Goal: Task Accomplishment & Management: Use online tool/utility

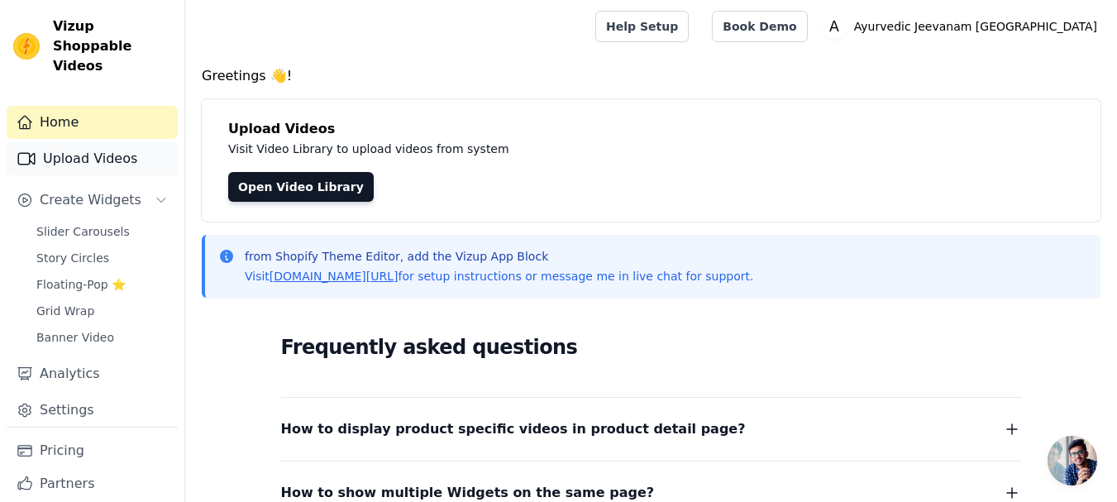
click at [91, 142] on link "Upload Videos" at bounding box center [92, 158] width 171 height 33
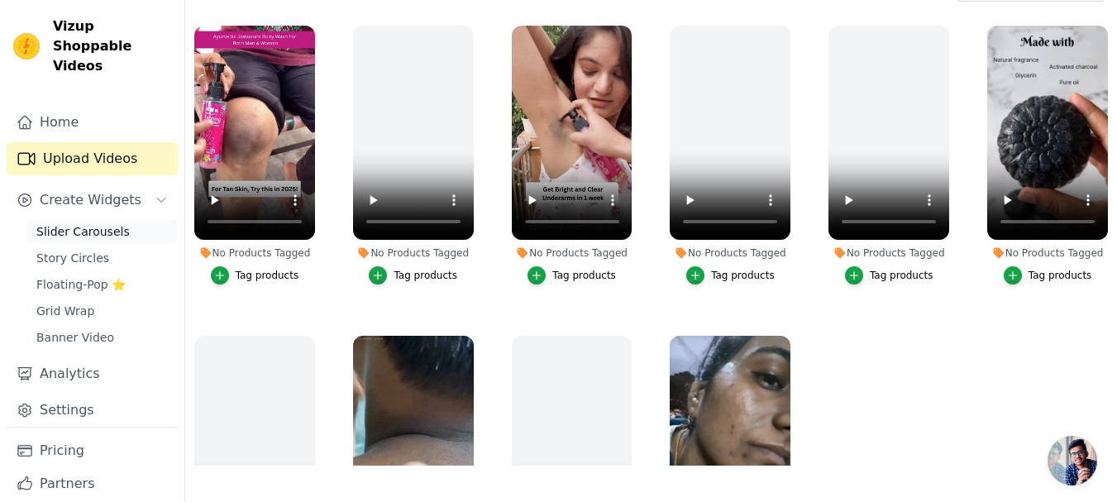
click at [102, 223] on span "Slider Carousels" at bounding box center [82, 231] width 93 height 17
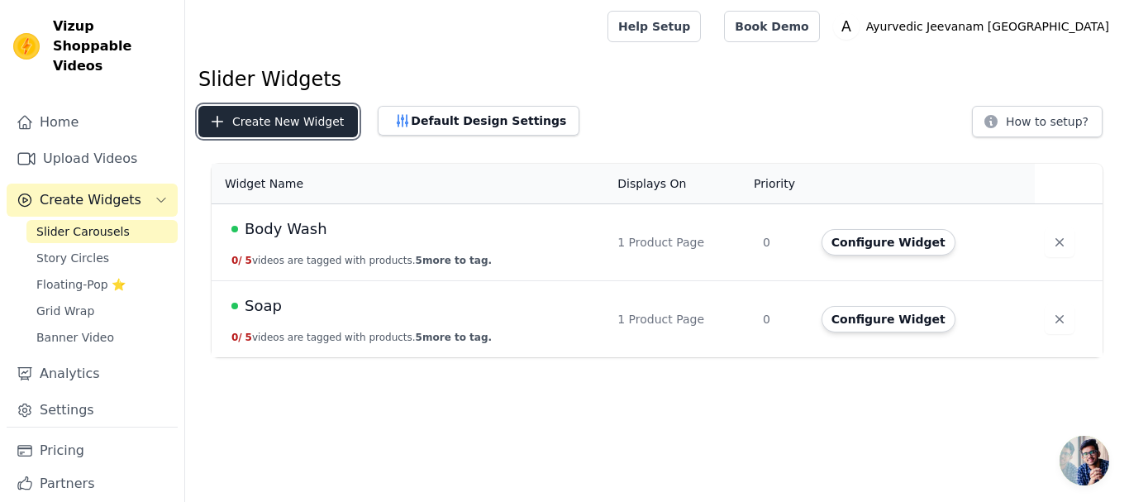
click at [312, 114] on button "Create New Widget" at bounding box center [278, 121] width 160 height 31
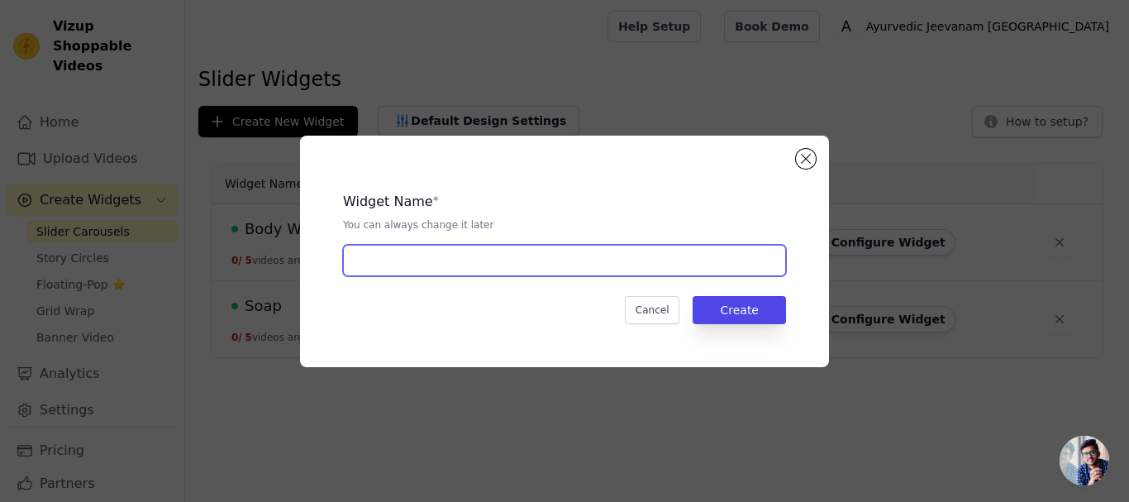
click at [508, 255] on input "text" at bounding box center [564, 260] width 443 height 31
type input "Combo Products"
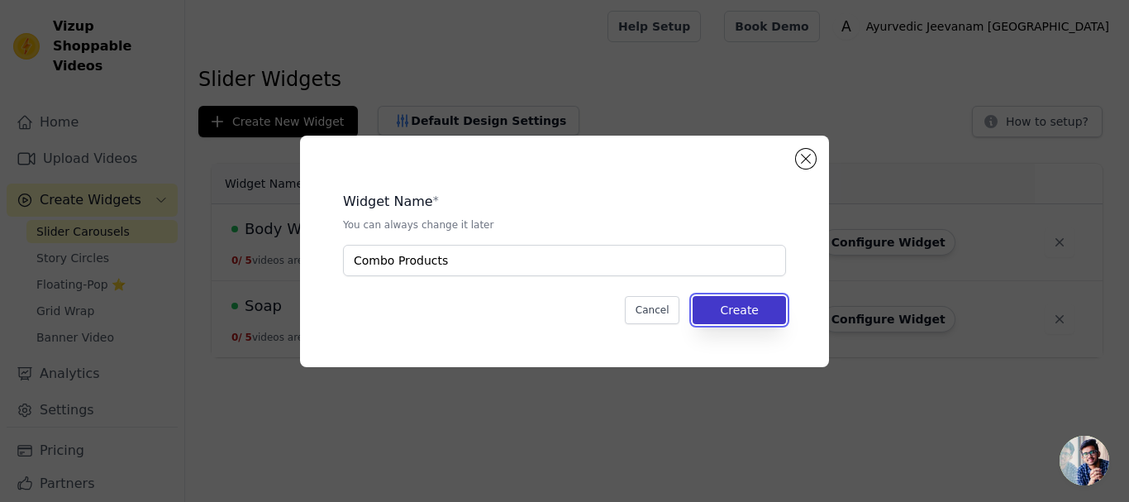
click at [723, 310] on button "Create" at bounding box center [739, 310] width 93 height 28
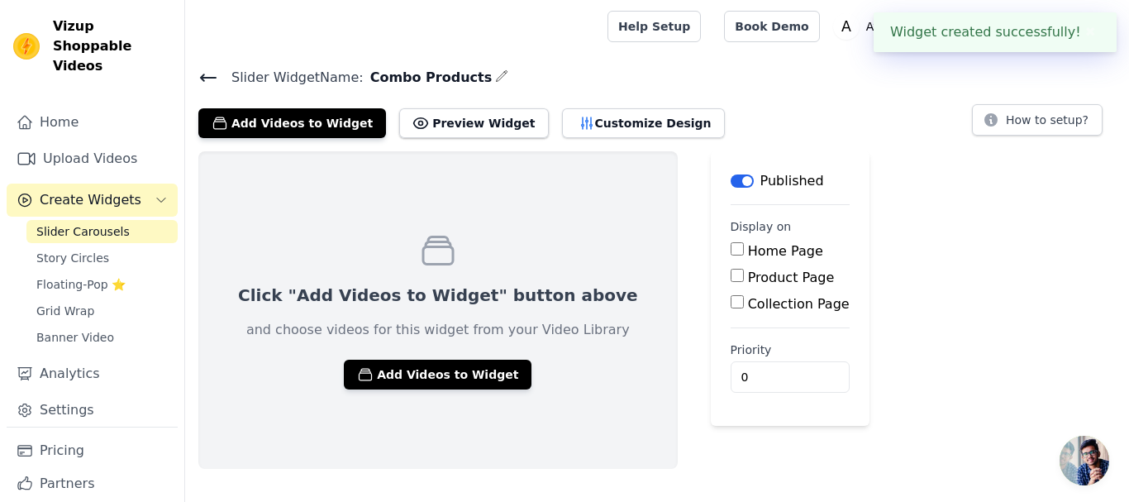
click at [731, 278] on input "Product Page" at bounding box center [737, 275] width 13 height 13
checkbox input "true"
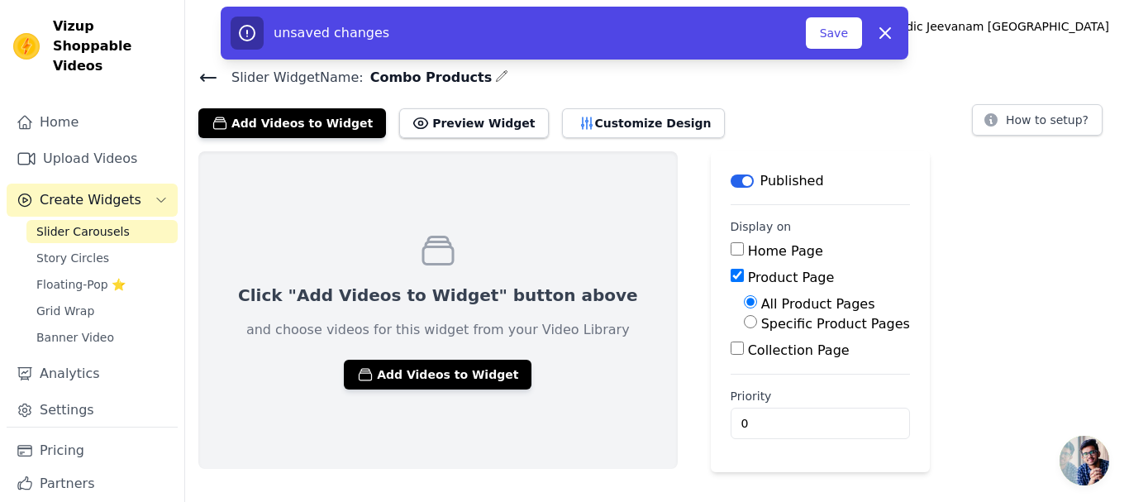
click at [744, 320] on input "Specific Product Pages" at bounding box center [750, 321] width 13 height 13
radio input "true"
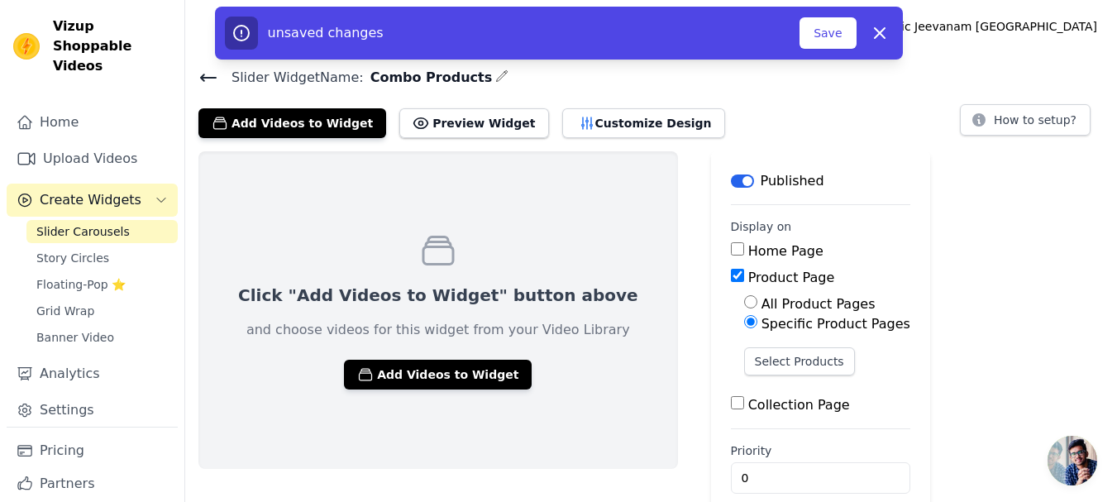
click at [731, 278] on input "Product Page" at bounding box center [737, 275] width 13 height 13
checkbox input "false"
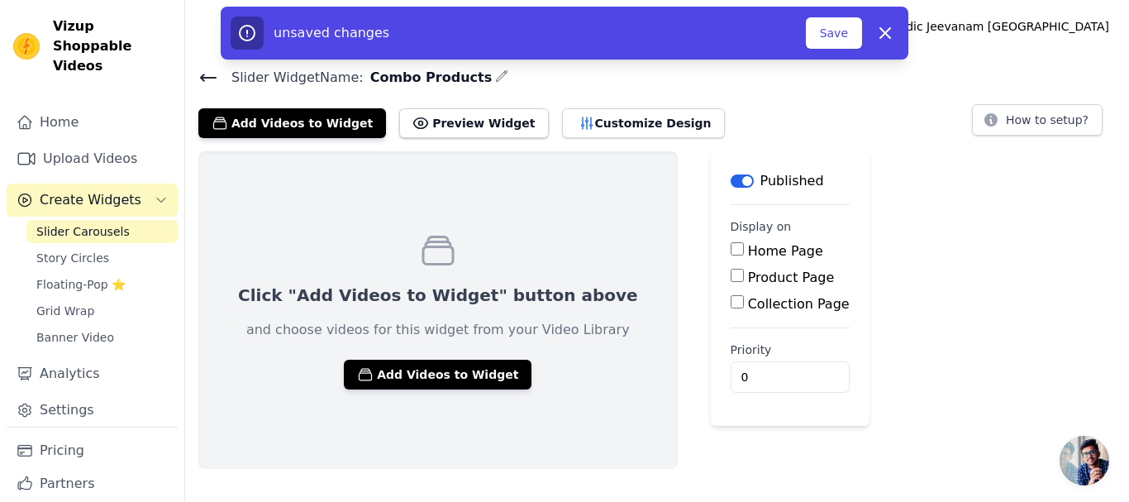
click at [731, 304] on input "Collection Page" at bounding box center [737, 301] width 13 height 13
checkbox input "true"
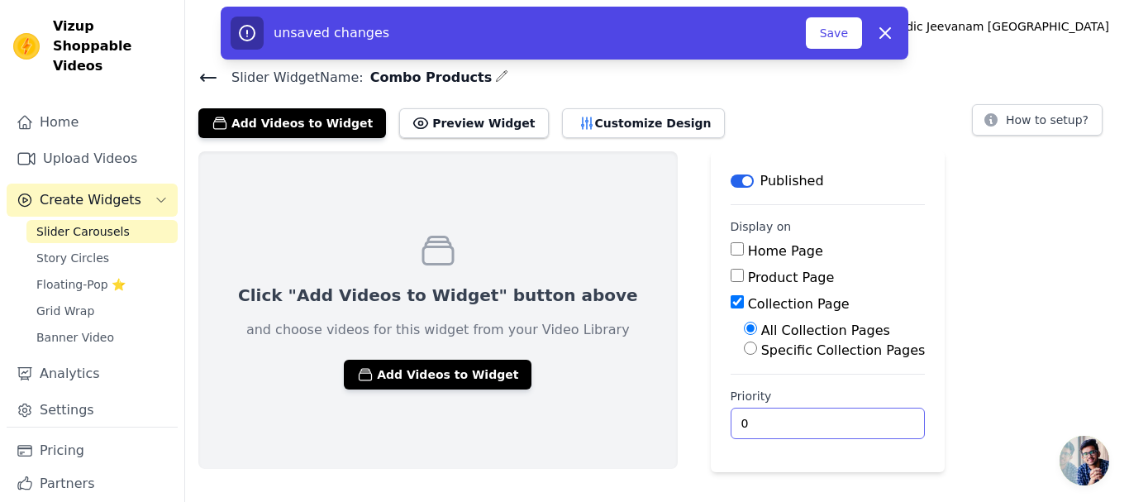
click at [731, 423] on input "0" at bounding box center [828, 423] width 195 height 31
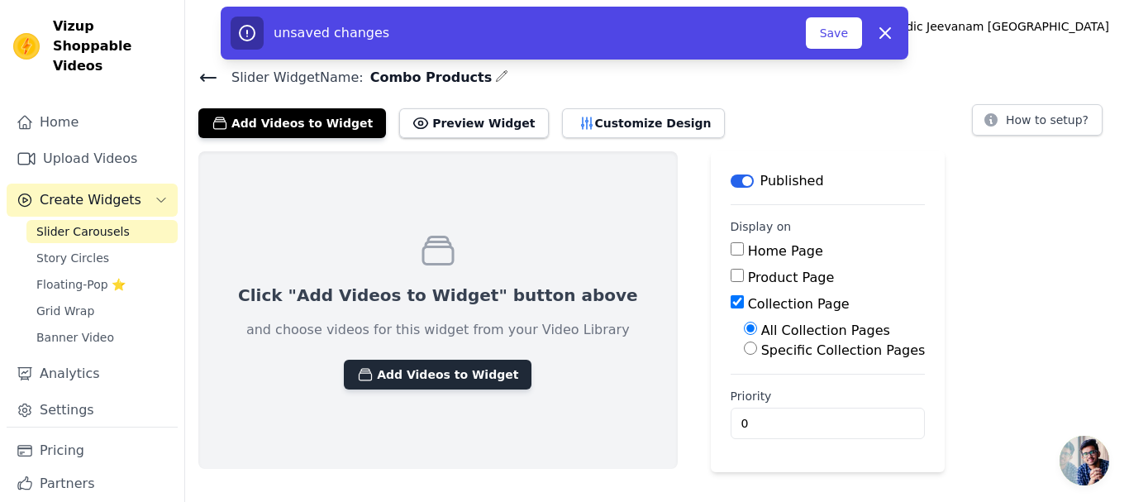
click at [382, 378] on button "Add Videos to Widget" at bounding box center [438, 375] width 188 height 30
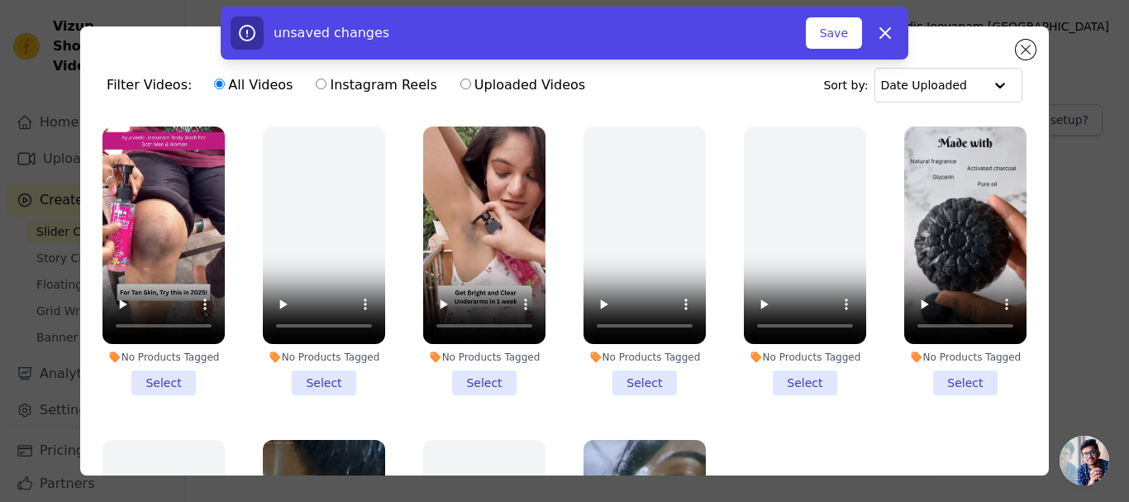
click at [488, 379] on li "No Products Tagged Select" at bounding box center [484, 260] width 122 height 269
click at [0, 0] on input "No Products Tagged Select" at bounding box center [0, 0] width 0 height 0
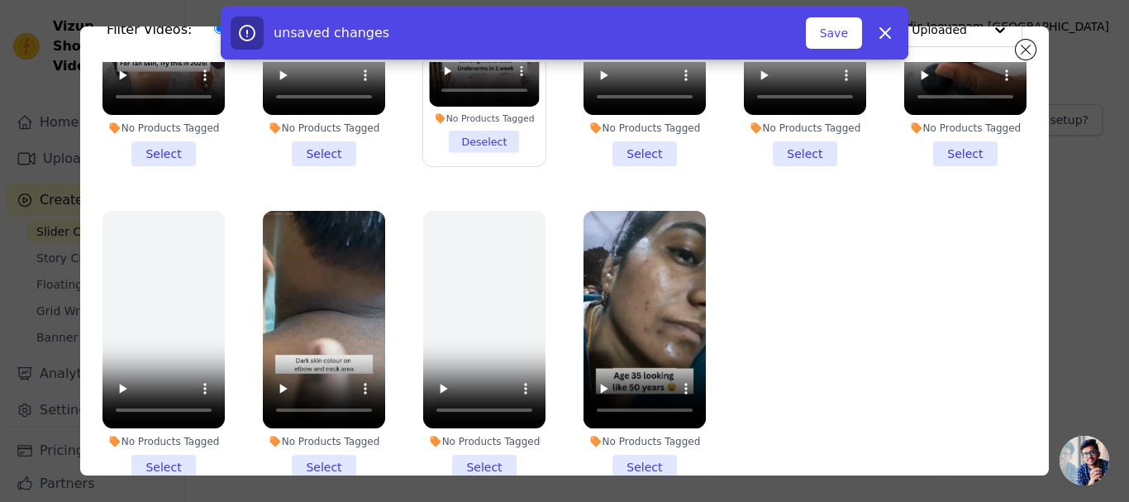
scroll to position [83, 0]
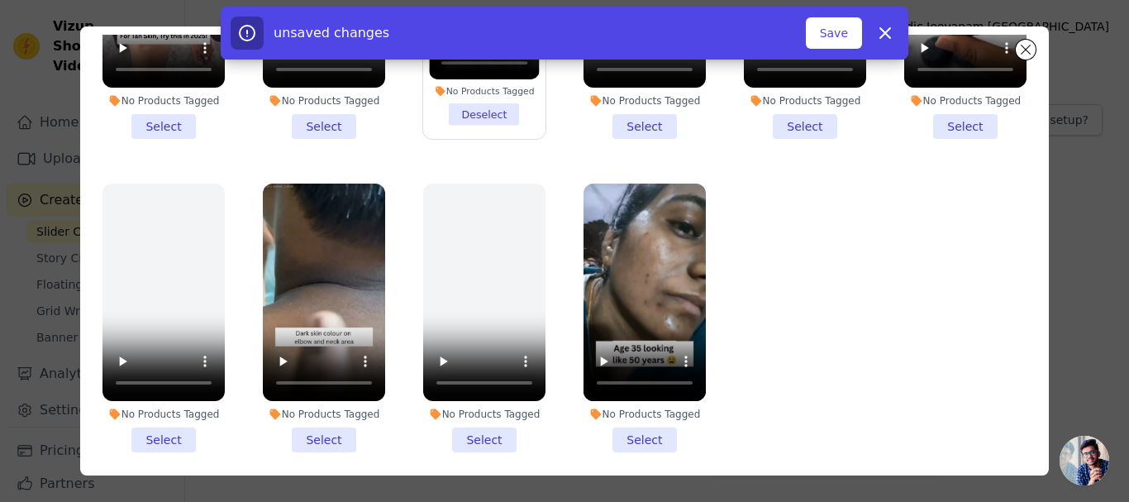
click at [333, 428] on li "No Products Tagged Select" at bounding box center [324, 318] width 122 height 269
click at [0, 0] on input "No Products Tagged Select" at bounding box center [0, 0] width 0 height 0
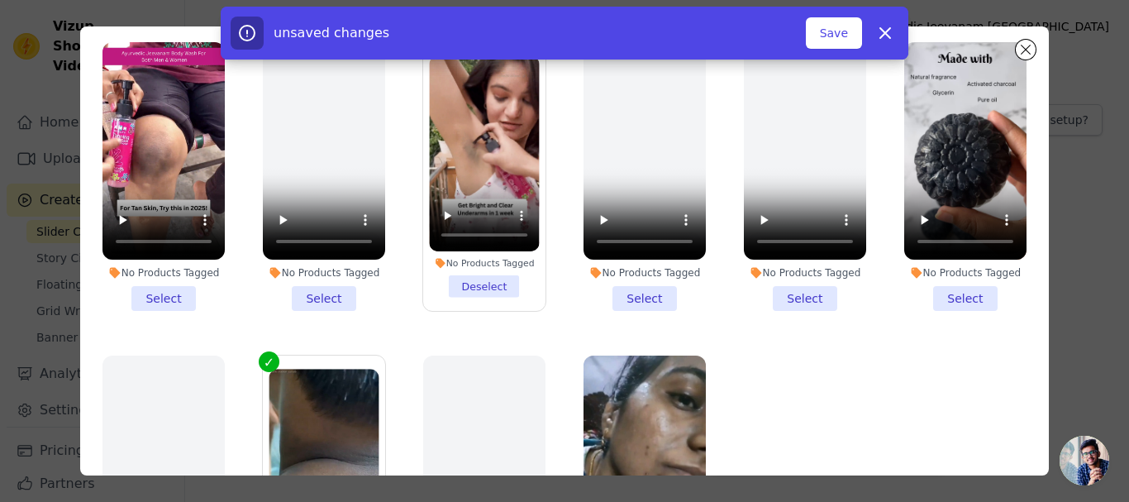
scroll to position [0, 0]
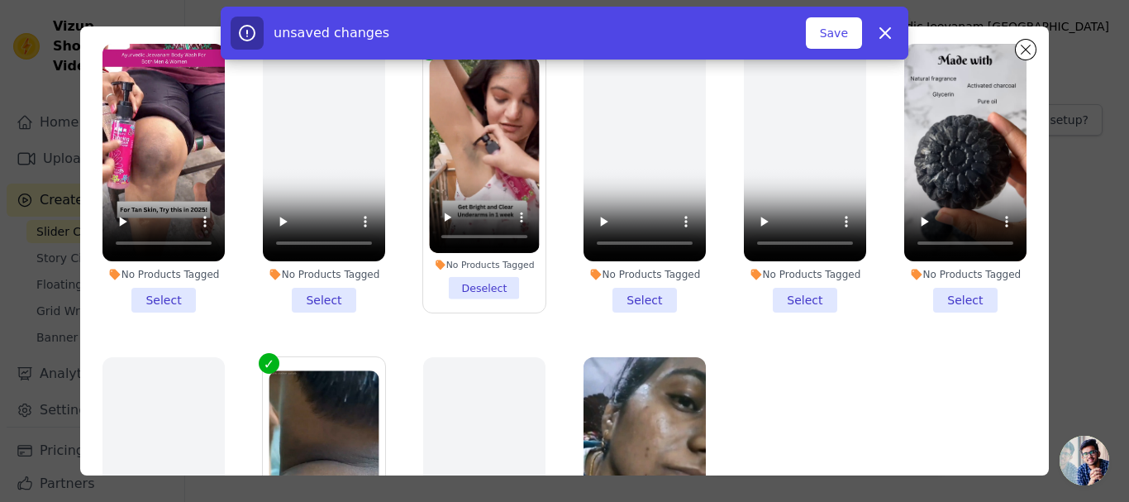
click at [160, 298] on li "No Products Tagged Select" at bounding box center [163, 178] width 122 height 269
click at [0, 0] on input "No Products Tagged Select" at bounding box center [0, 0] width 0 height 0
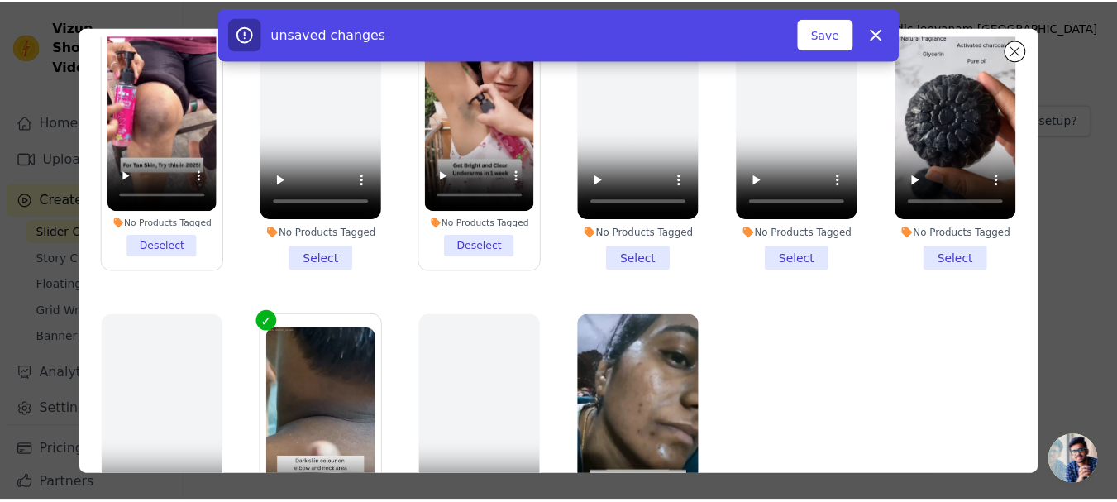
scroll to position [165, 0]
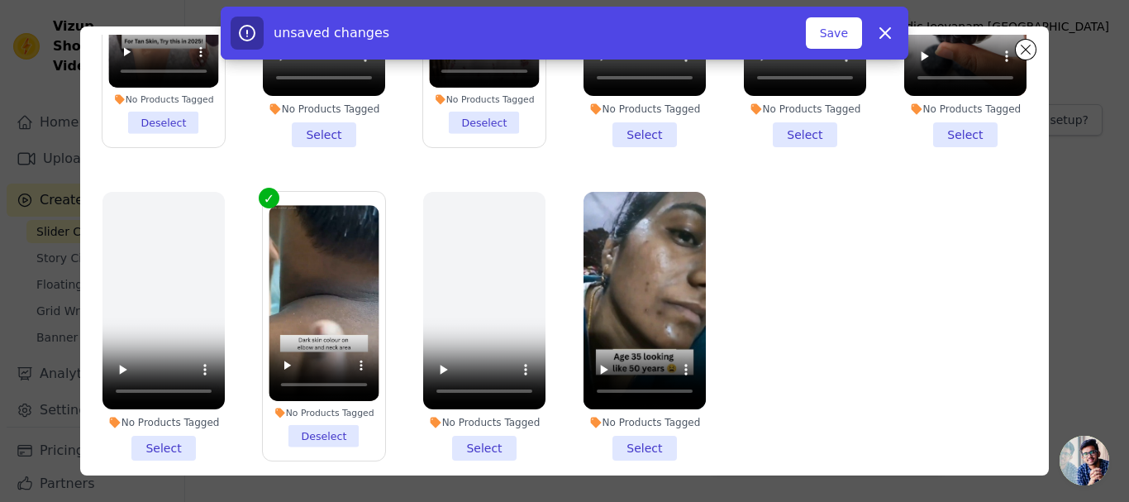
click at [631, 441] on li "No Products Tagged Select" at bounding box center [645, 326] width 122 height 269
click at [0, 0] on input "No Products Tagged Select" at bounding box center [0, 0] width 0 height 0
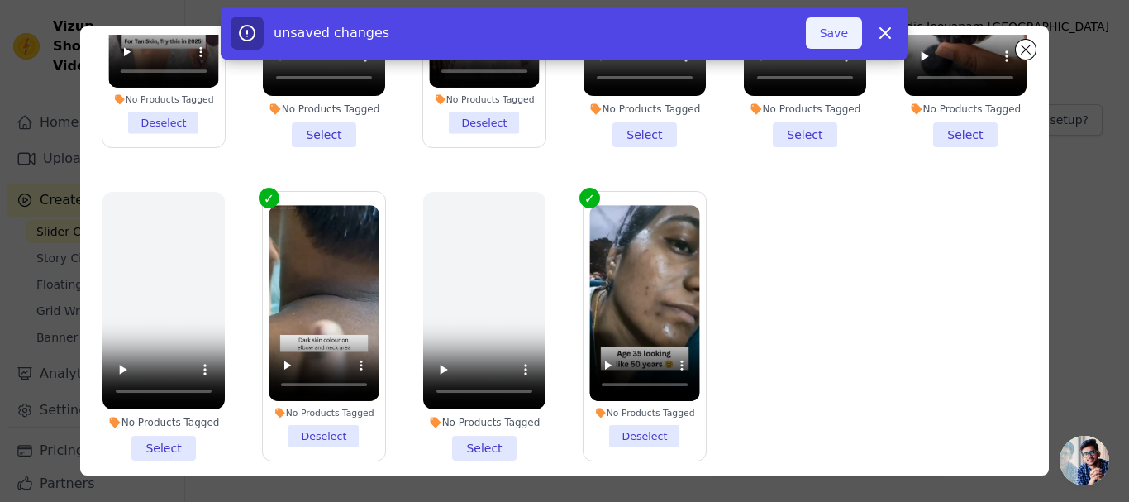
click at [842, 39] on button "Save" at bounding box center [834, 32] width 56 height 31
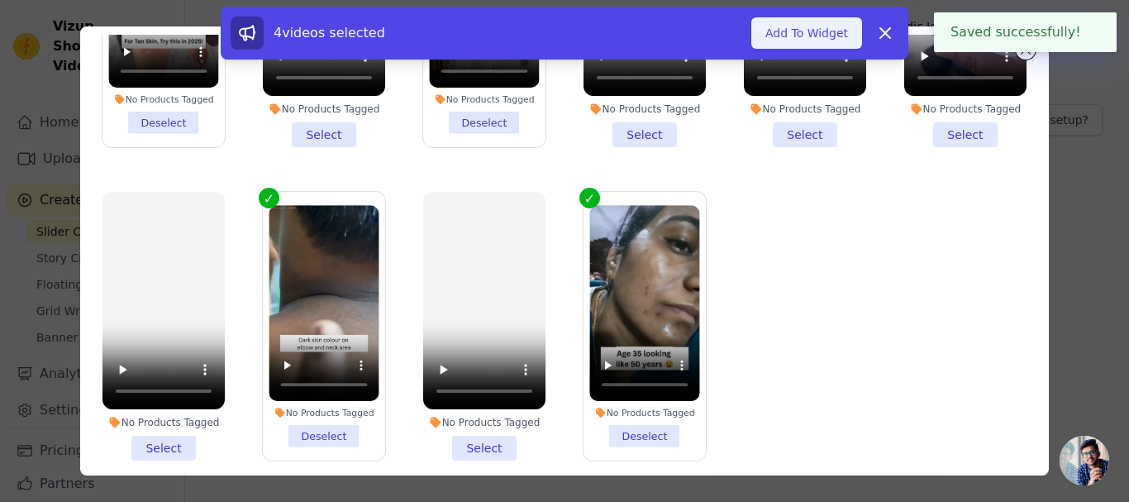
click at [802, 36] on button "Add To Widget" at bounding box center [806, 32] width 111 height 31
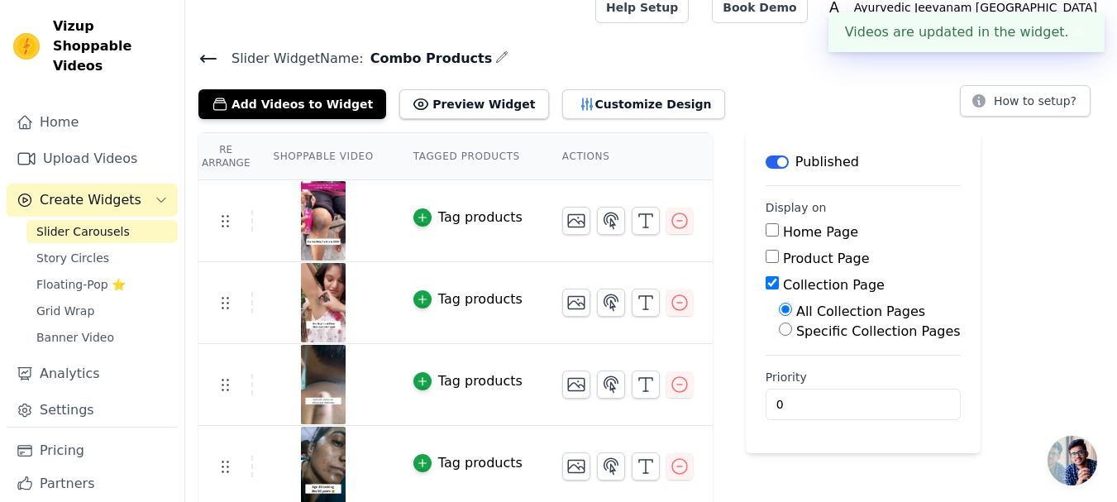
scroll to position [24, 0]
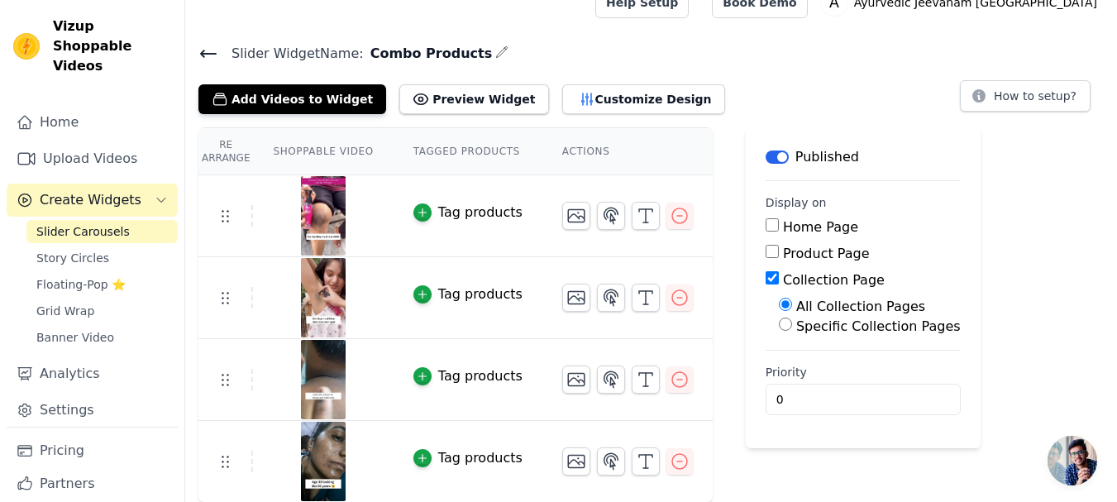
click at [765, 250] on input "Product Page" at bounding box center [771, 251] width 13 height 13
checkbox input "true"
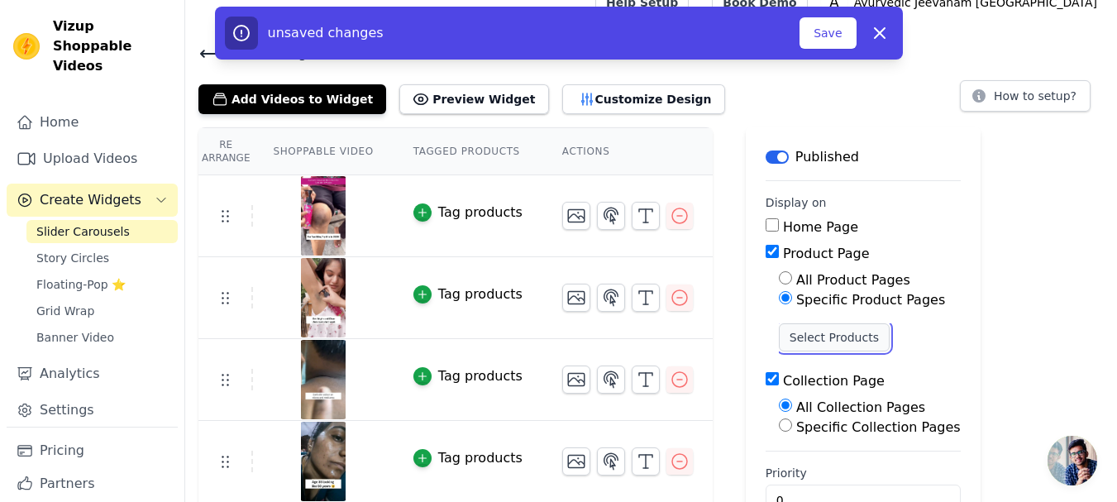
click at [804, 334] on button "Select Products" at bounding box center [834, 337] width 111 height 28
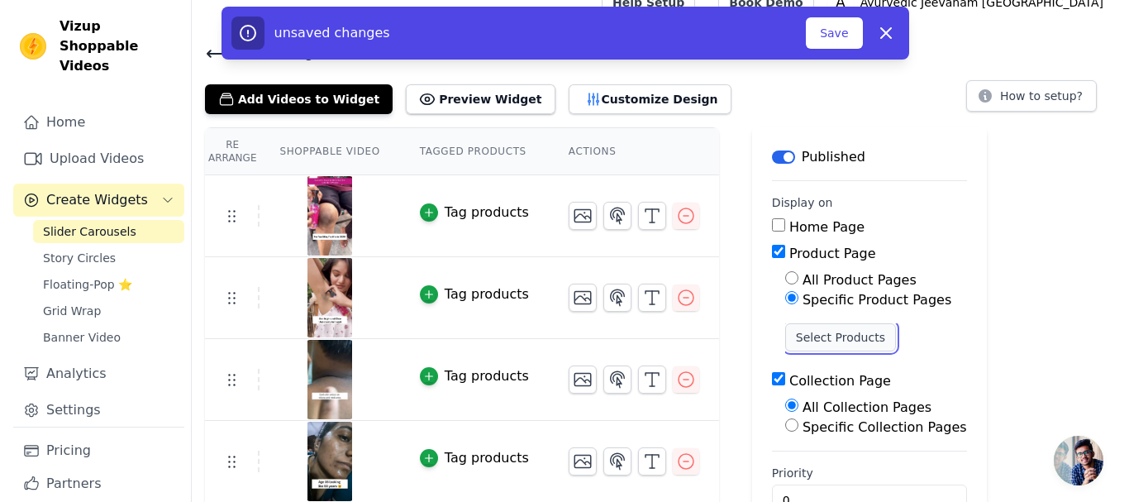
scroll to position [0, 0]
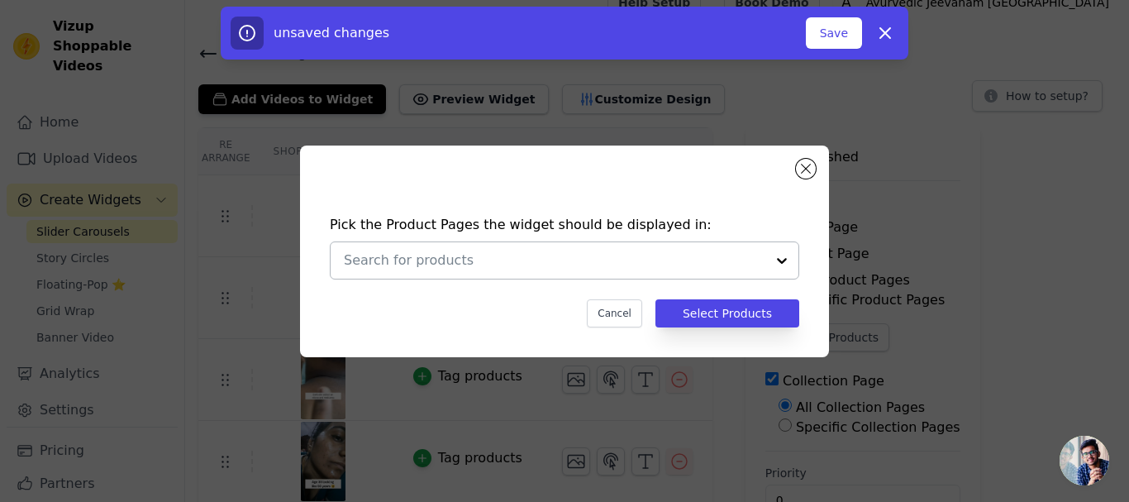
click at [502, 260] on input "text" at bounding box center [555, 260] width 422 height 20
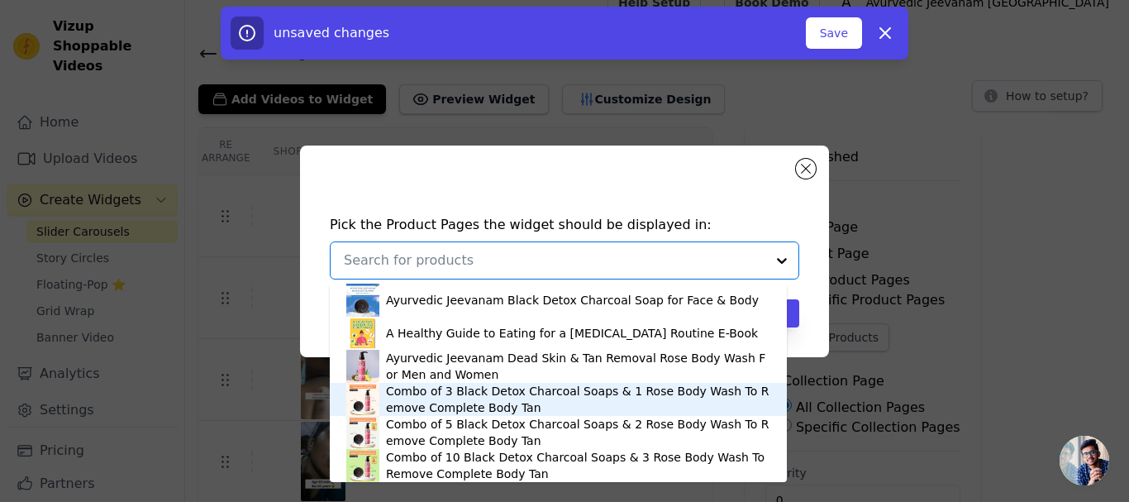
click at [461, 399] on div "Combo of 3 Black Detox Charcoal Soaps & 1 Rose Body Wash To Remove Complete Bod…" at bounding box center [578, 399] width 384 height 33
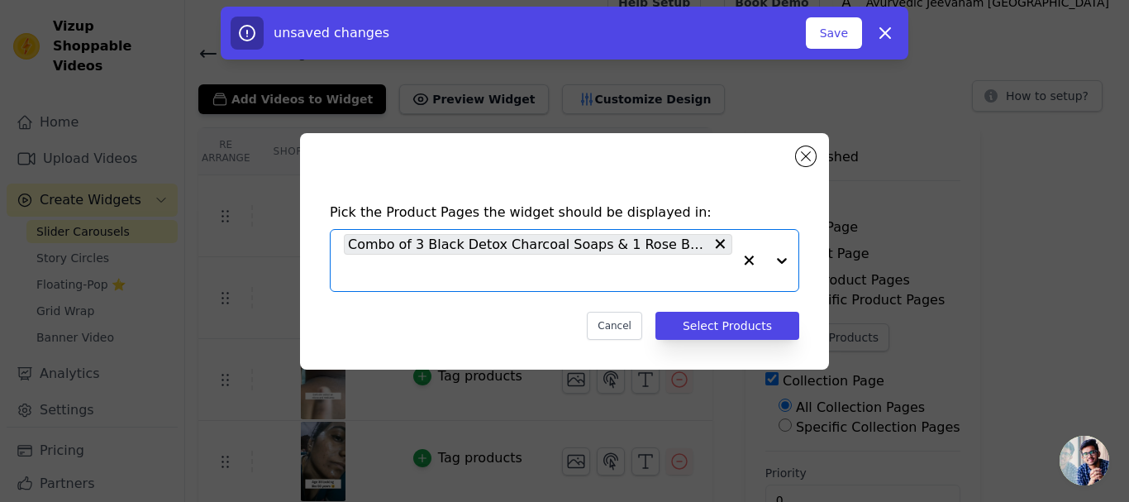
click at [603, 278] on input "text" at bounding box center [538, 273] width 389 height 20
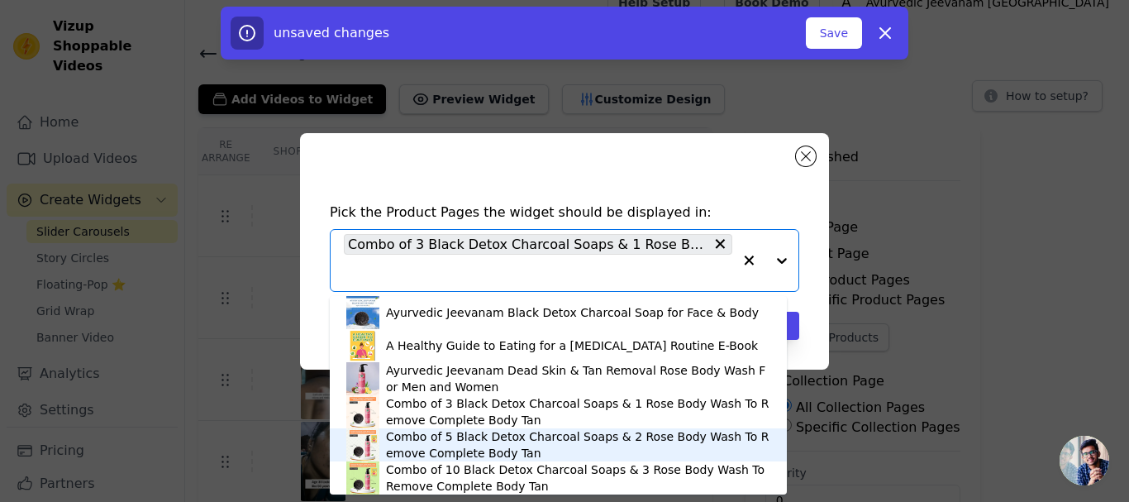
click at [464, 441] on div "Combo of 5 Black Detox Charcoal Soaps & 2 Rose Body Wash To Remove Complete Bod…" at bounding box center [578, 444] width 384 height 33
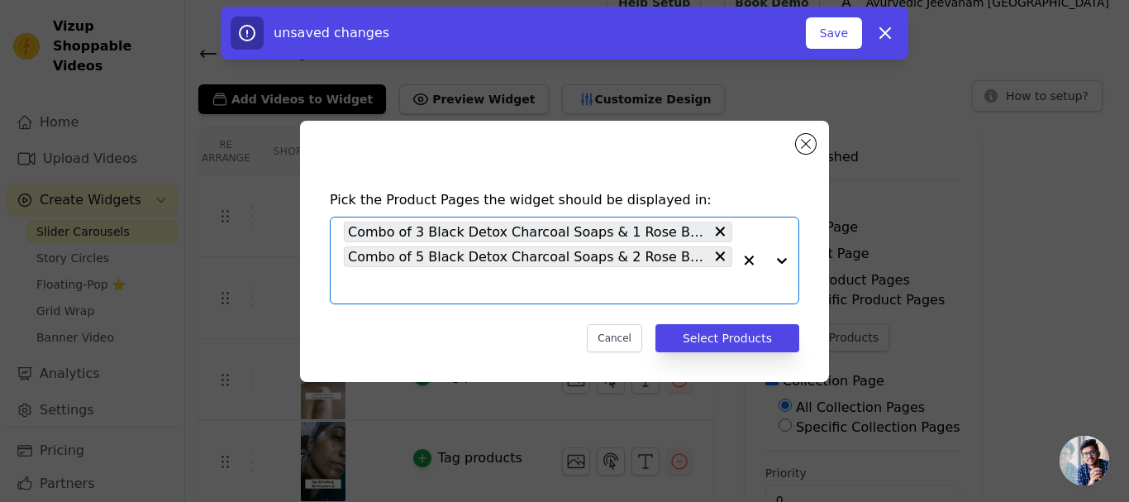
click at [453, 289] on input "text" at bounding box center [538, 285] width 389 height 20
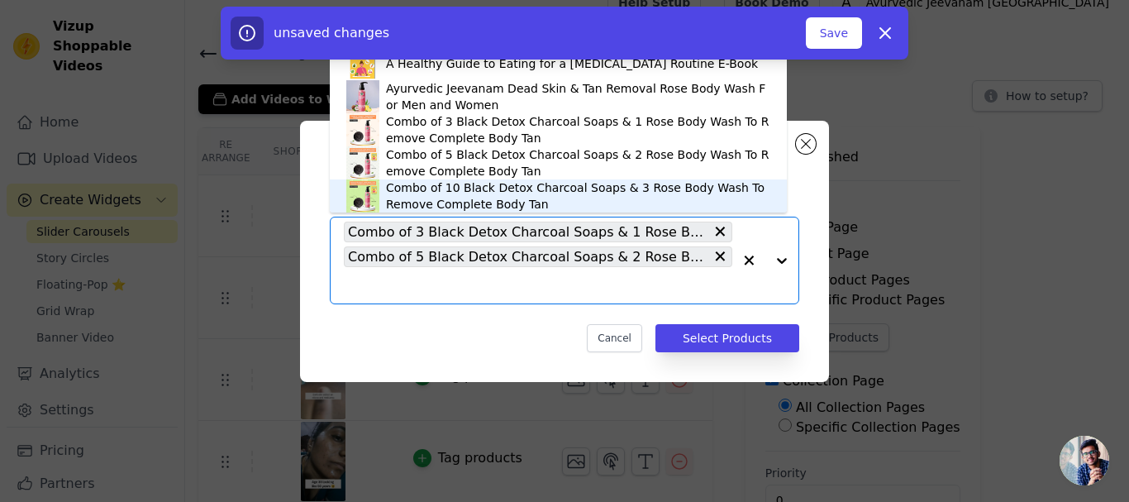
click at [446, 193] on div "Combo of 10 Black Detox Charcoal Soaps & 3 Rose Body Wash To Remove Complete Bo…" at bounding box center [578, 195] width 384 height 33
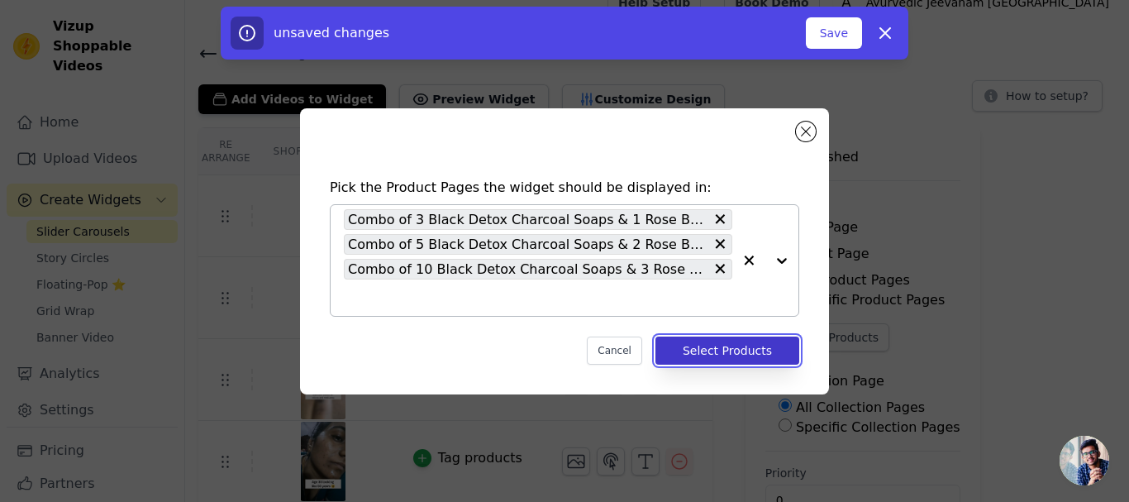
click at [714, 351] on button "Select Products" at bounding box center [727, 350] width 144 height 28
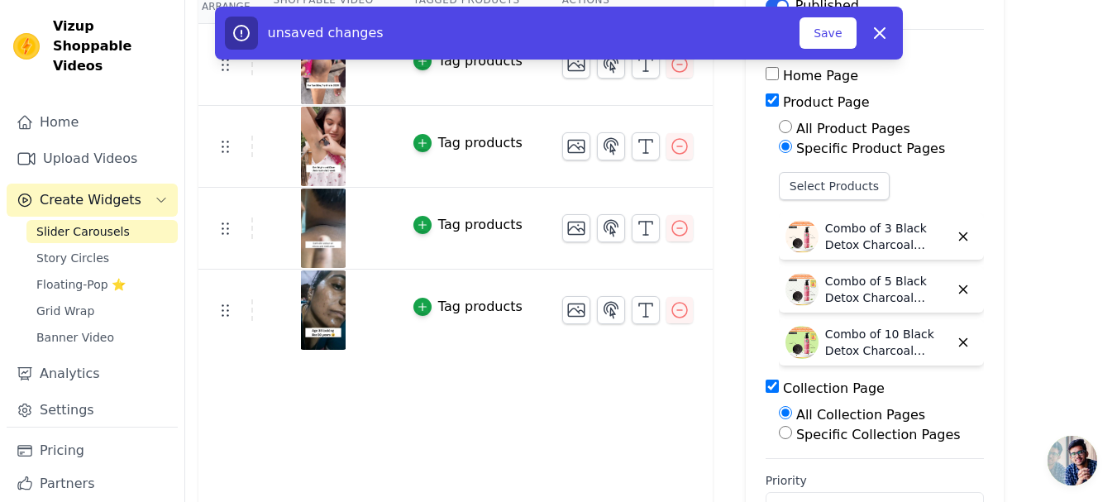
scroll to position [146, 0]
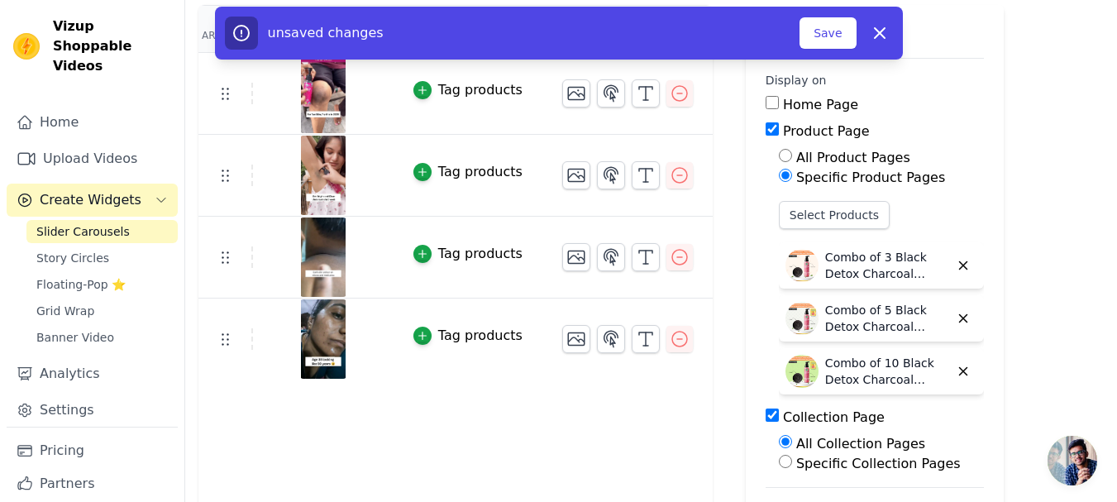
click at [765, 412] on input "Collection Page" at bounding box center [771, 414] width 13 height 13
checkbox input "false"
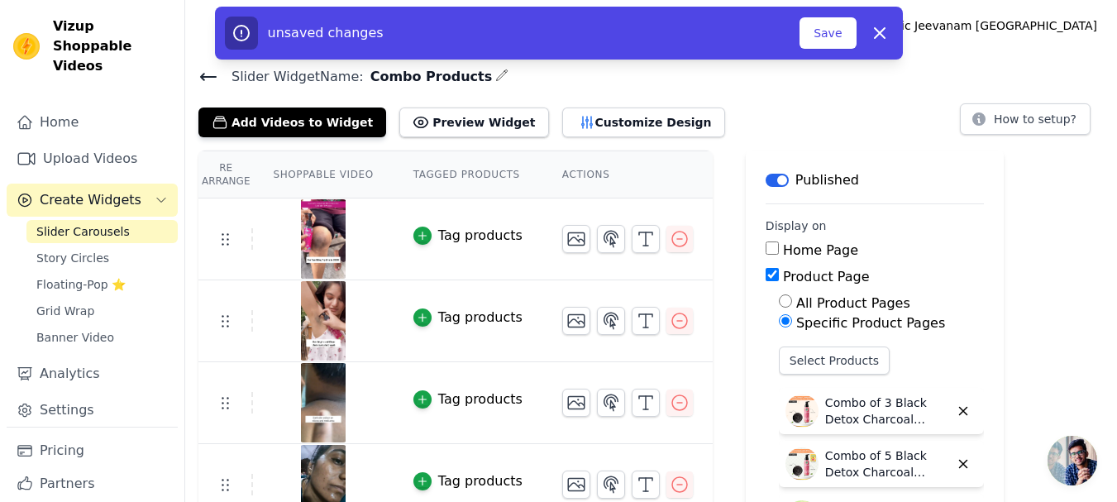
scroll to position [0, 0]
click at [833, 32] on button "Save" at bounding box center [827, 32] width 56 height 31
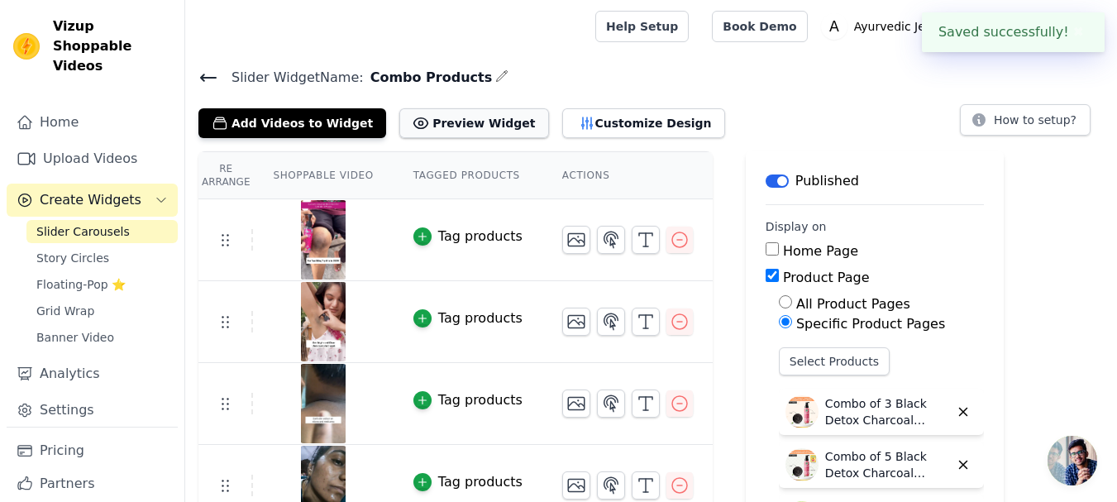
click at [454, 122] on button "Preview Widget" at bounding box center [473, 123] width 149 height 30
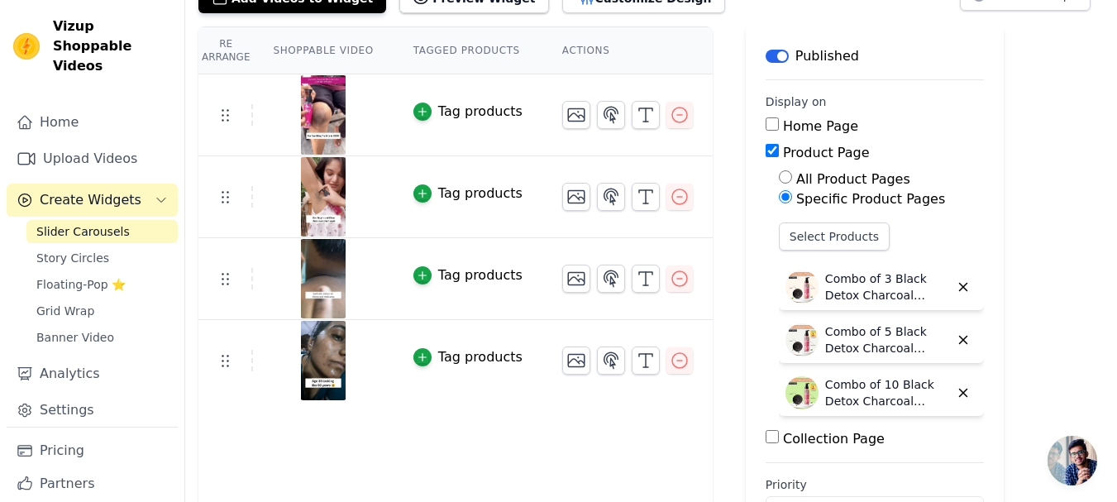
scroll to position [165, 0]
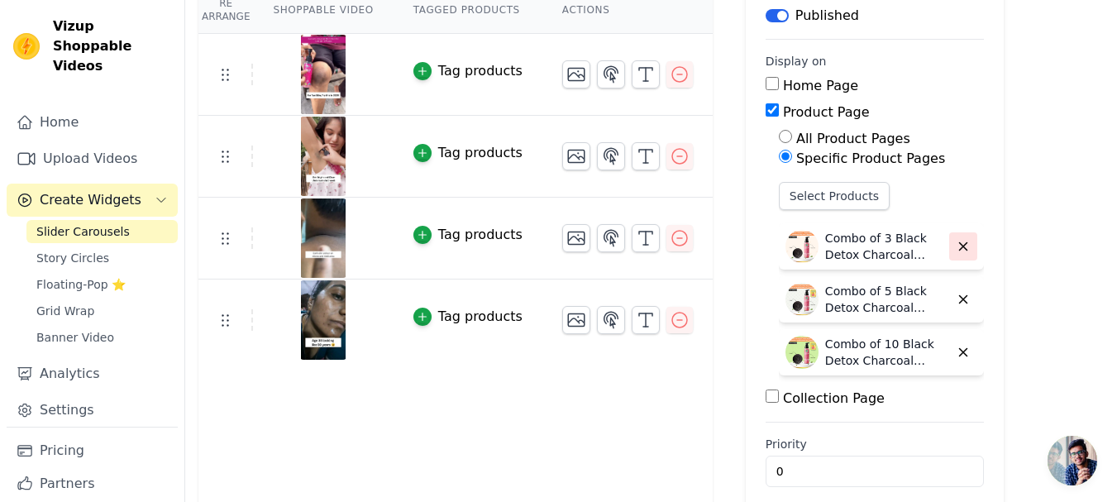
click at [956, 245] on icon "button" at bounding box center [963, 246] width 15 height 15
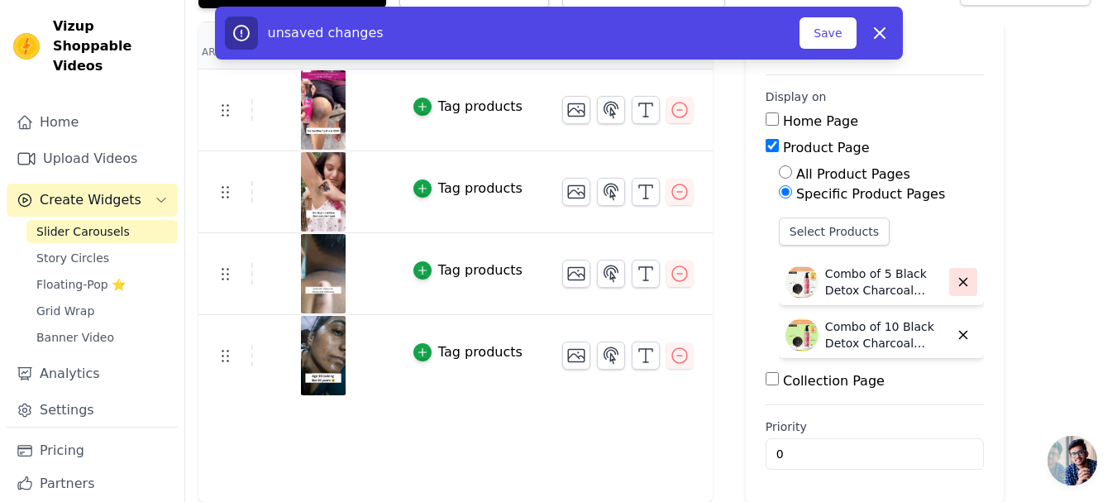
click at [956, 280] on icon "button" at bounding box center [963, 281] width 15 height 15
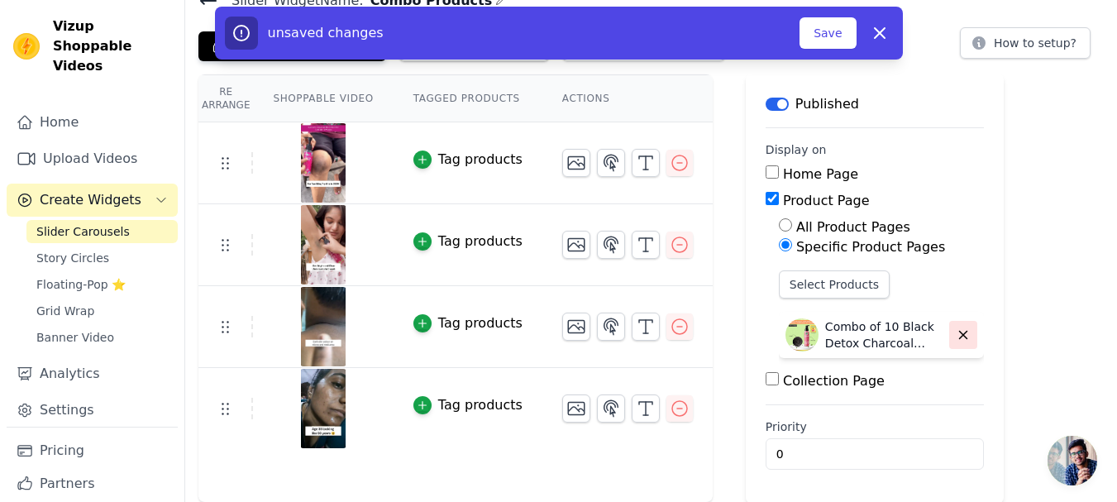
click at [956, 330] on icon "button" at bounding box center [963, 334] width 15 height 15
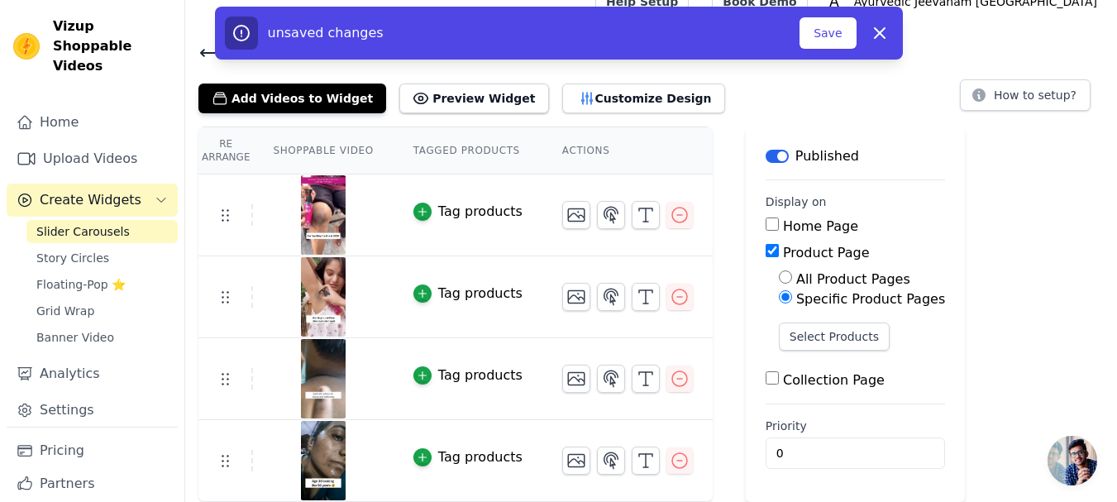
scroll to position [24, 0]
click at [829, 41] on button "Save" at bounding box center [827, 32] width 56 height 31
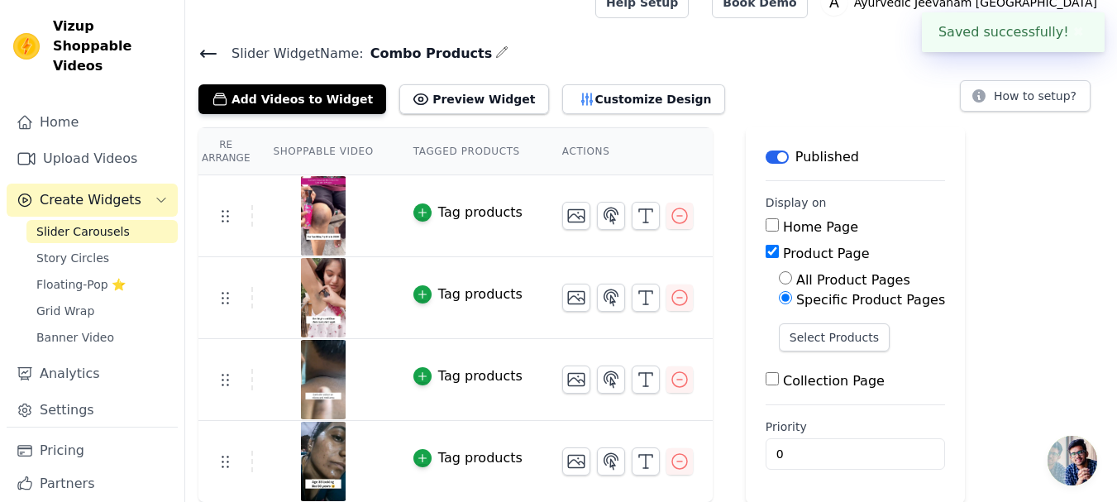
click at [765, 246] on input "Product Page" at bounding box center [771, 251] width 13 height 13
checkbox input "false"
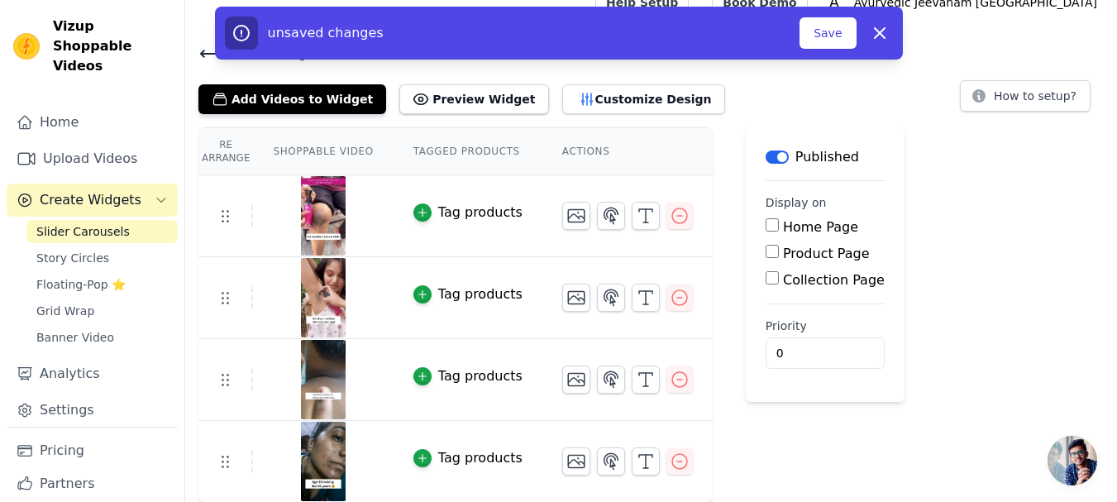
click at [765, 278] on input "Collection Page" at bounding box center [771, 277] width 13 height 13
checkbox input "true"
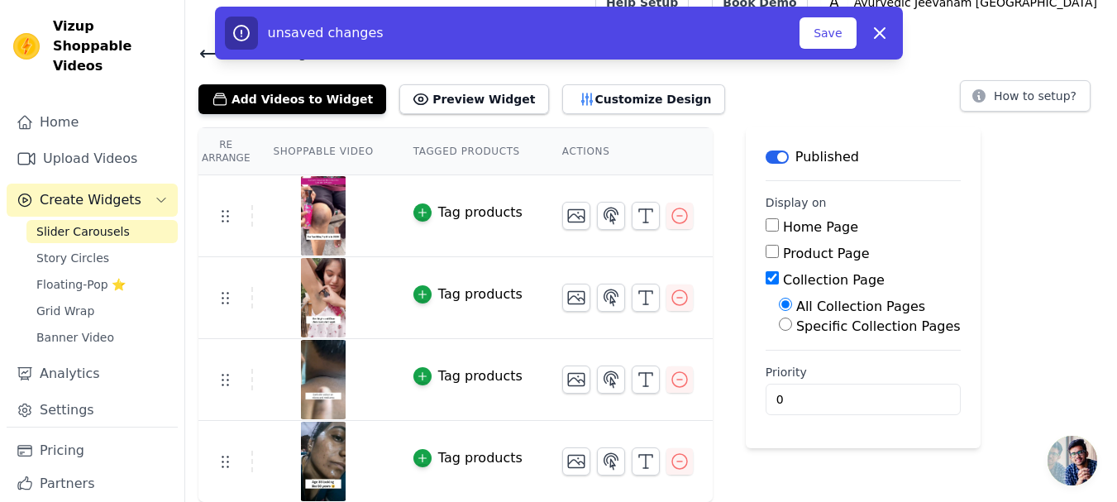
click at [779, 326] on input "Specific Collection Pages" at bounding box center [785, 323] width 13 height 13
radio input "true"
click at [817, 367] on button "Select Collection Pages" at bounding box center [857, 364] width 156 height 28
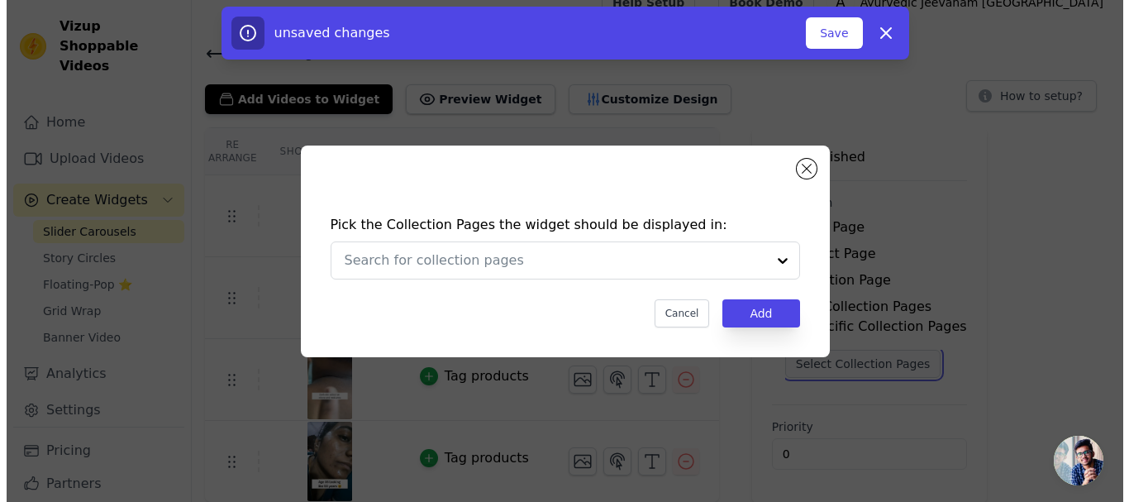
scroll to position [0, 0]
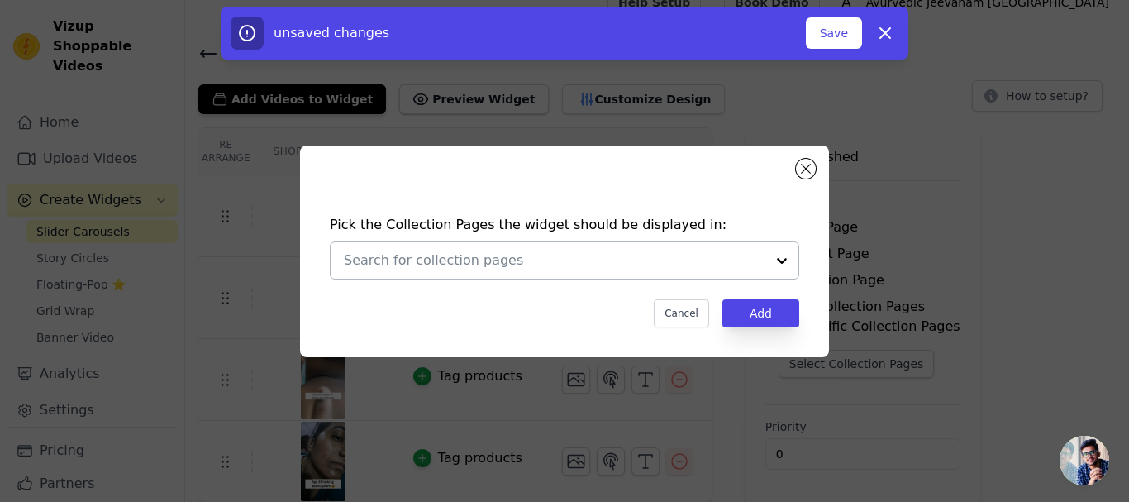
click at [512, 263] on input "text" at bounding box center [555, 260] width 422 height 20
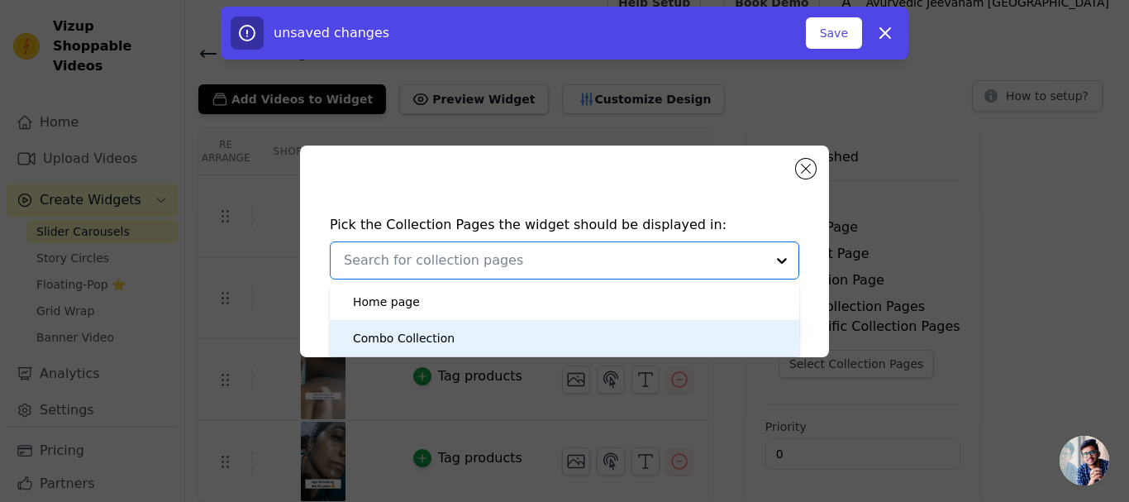
click at [463, 338] on div "Combo Collection" at bounding box center [564, 338] width 436 height 36
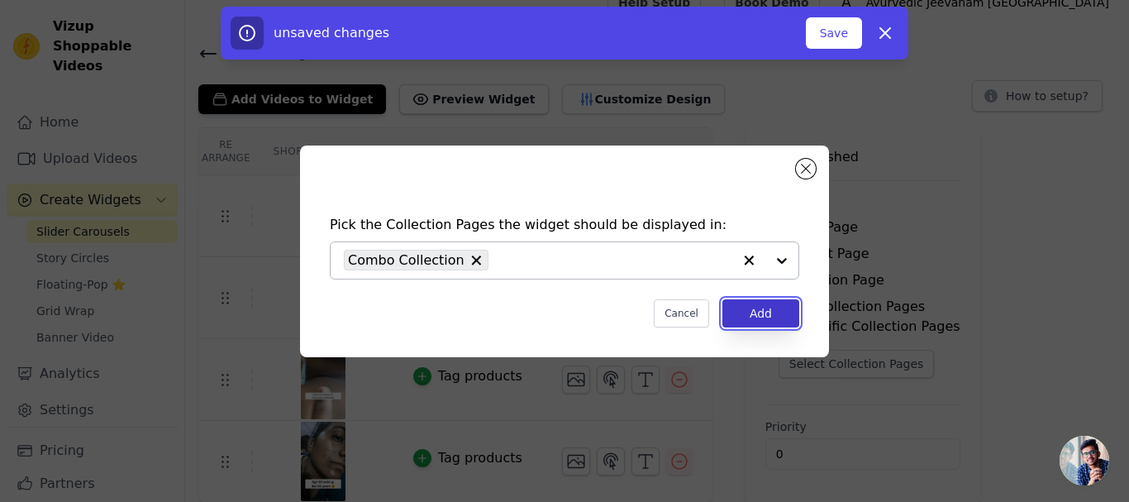
click at [769, 314] on button "Add" at bounding box center [760, 313] width 77 height 28
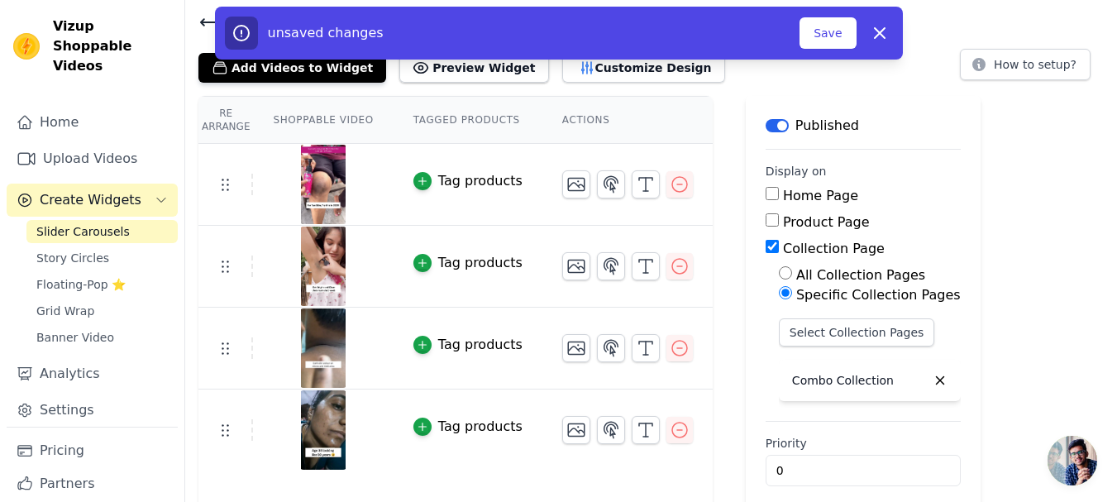
scroll to position [72, 0]
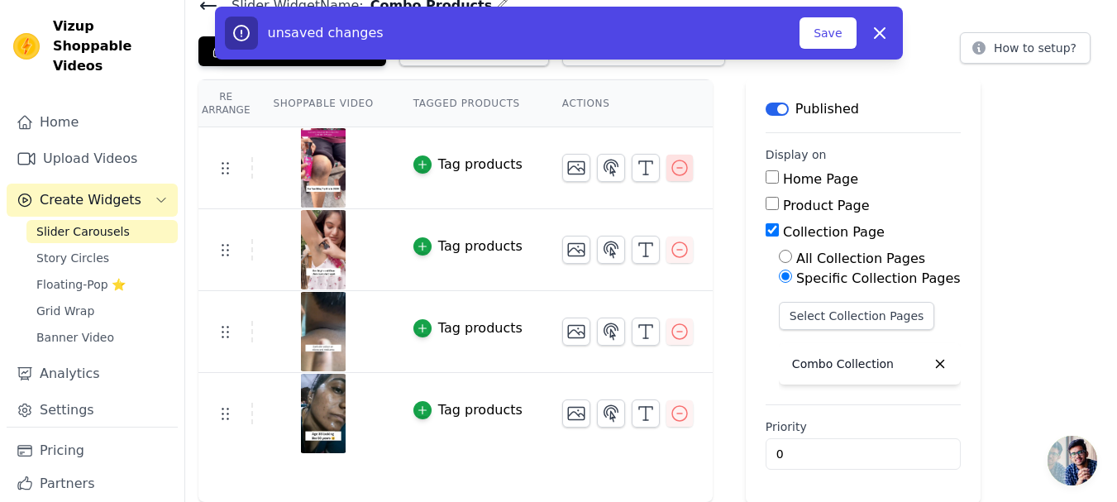
click at [670, 169] on icon "button" at bounding box center [680, 168] width 20 height 20
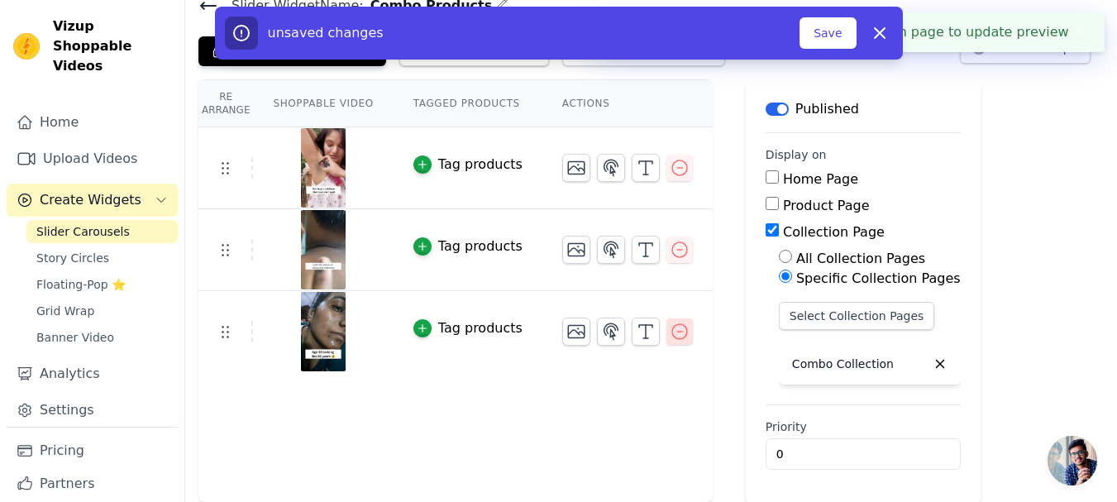
click at [670, 331] on icon "button" at bounding box center [680, 332] width 20 height 20
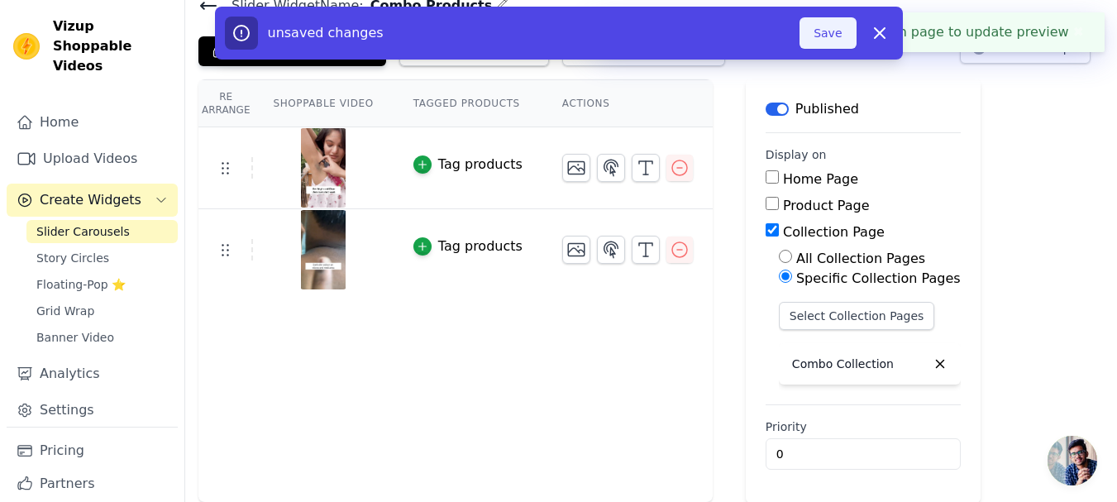
click at [830, 38] on button "Save" at bounding box center [827, 32] width 56 height 31
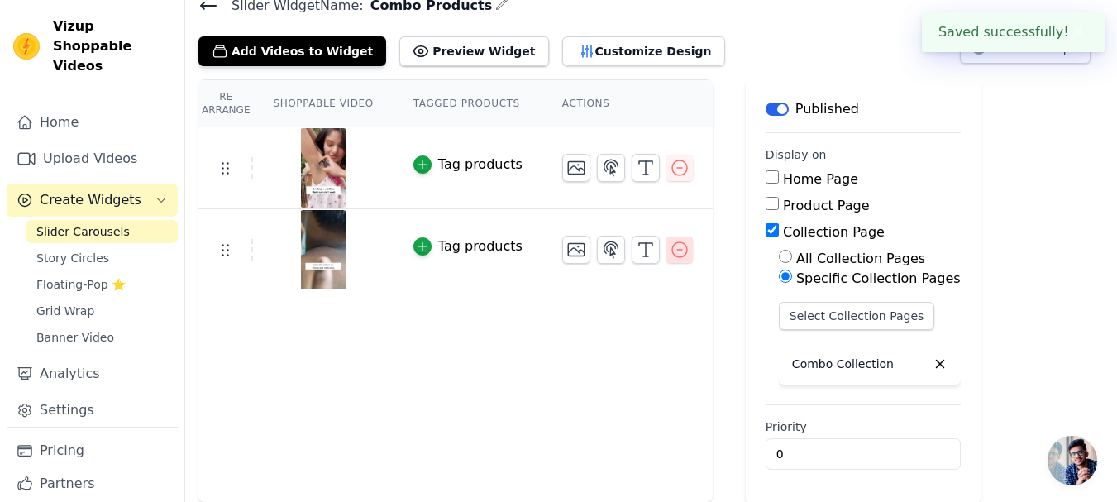
click at [670, 255] on icon "button" at bounding box center [680, 250] width 20 height 20
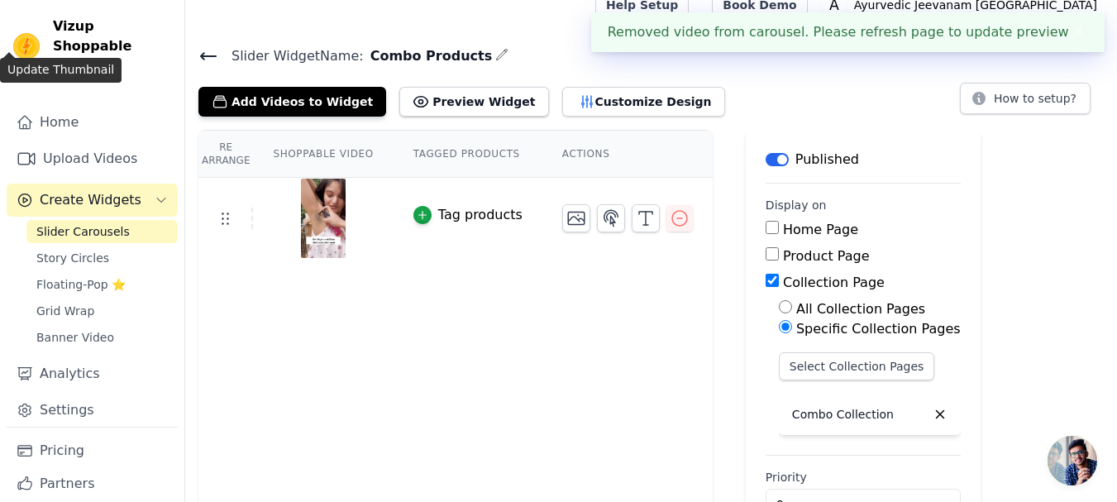
scroll to position [0, 0]
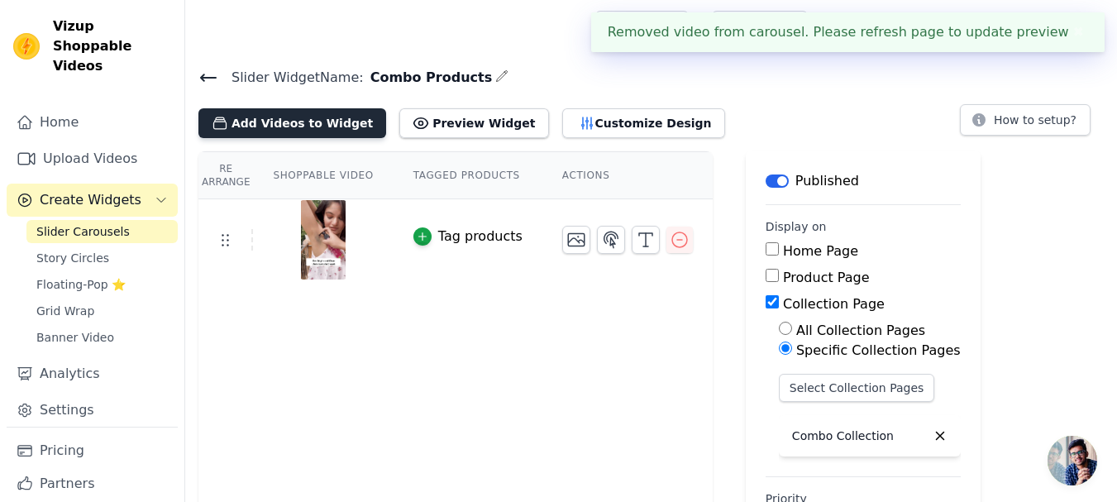
click at [284, 123] on button "Add Videos to Widget" at bounding box center [292, 123] width 188 height 30
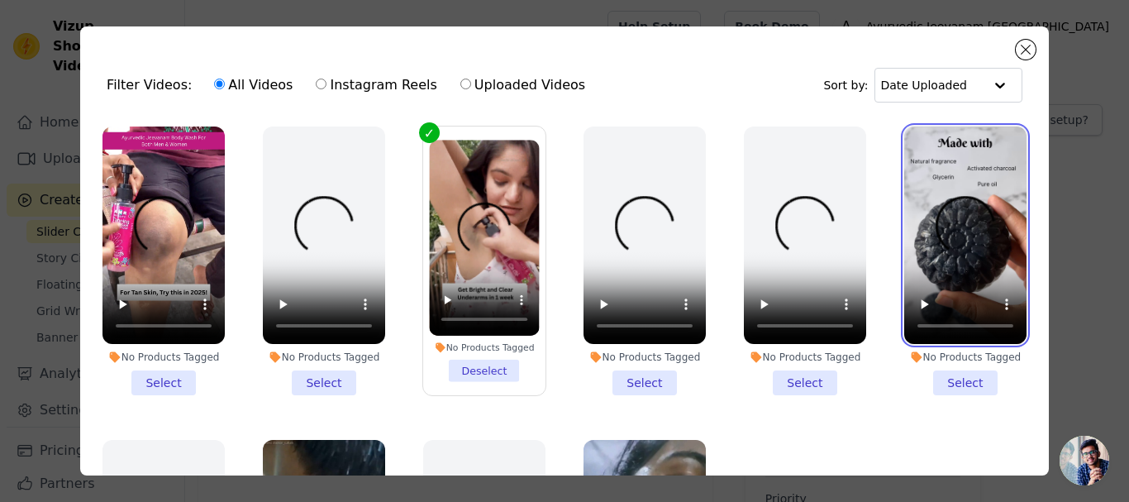
click at [935, 229] on video at bounding box center [965, 234] width 122 height 217
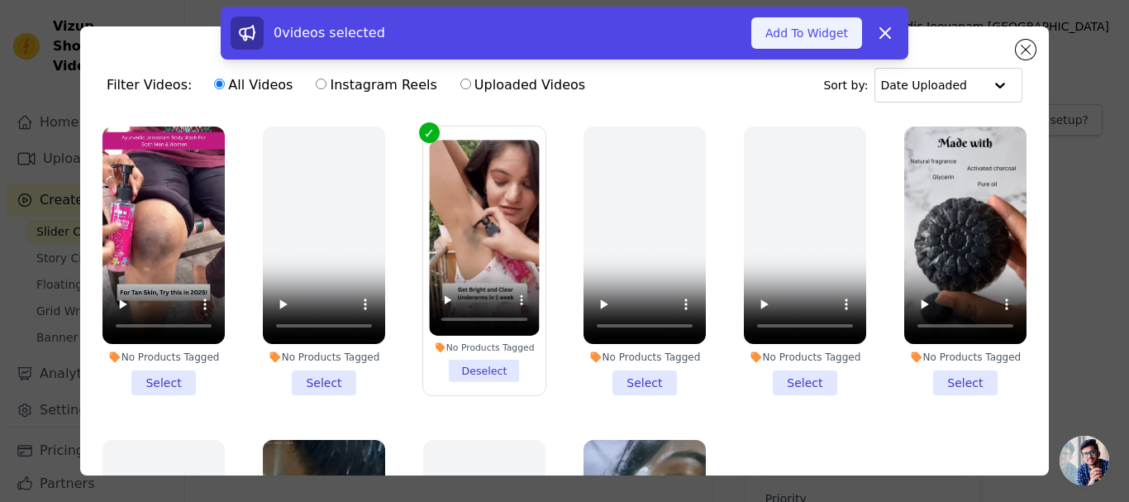
click at [818, 35] on button "Add To Widget" at bounding box center [806, 32] width 111 height 31
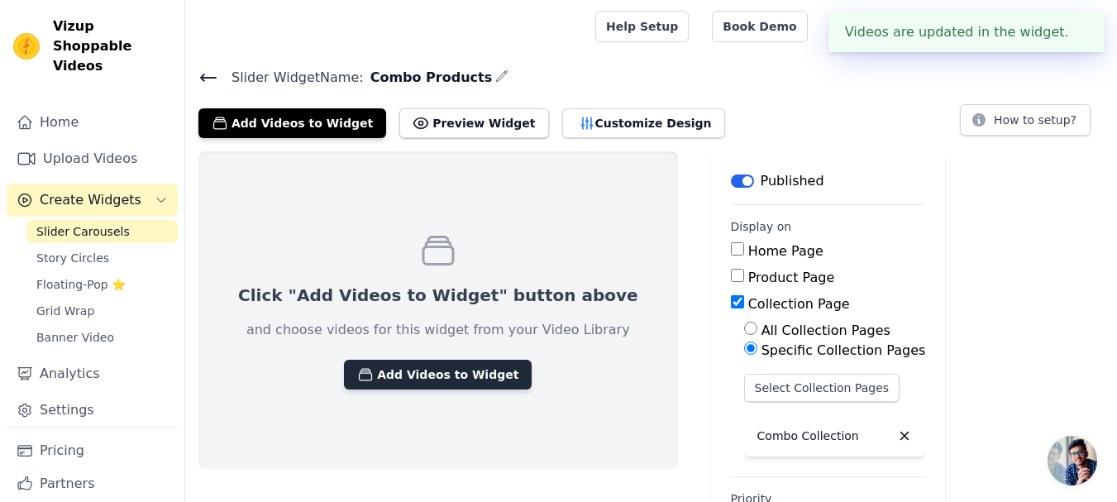
click at [389, 369] on button "Add Videos to Widget" at bounding box center [438, 375] width 188 height 30
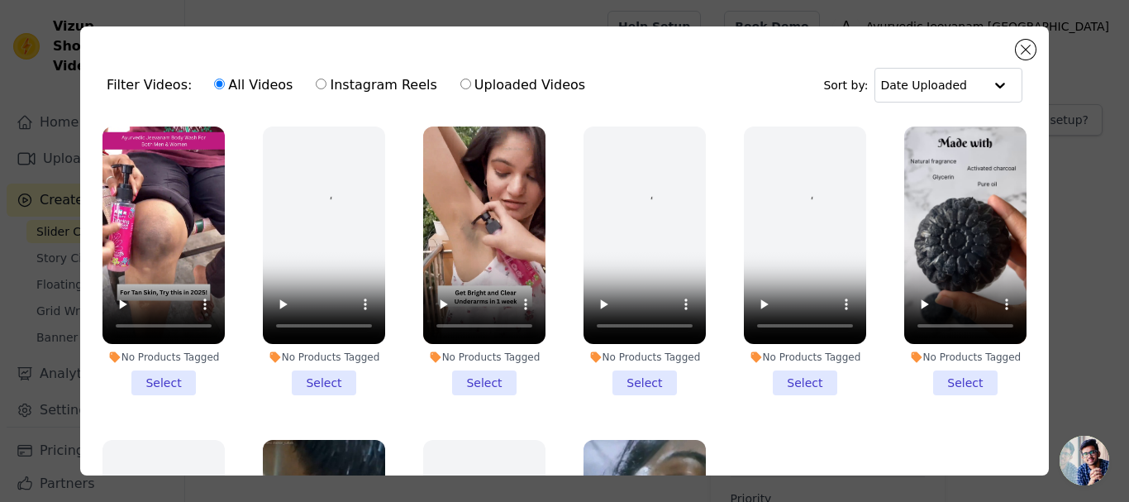
click at [480, 373] on li "No Products Tagged Select" at bounding box center [484, 260] width 122 height 269
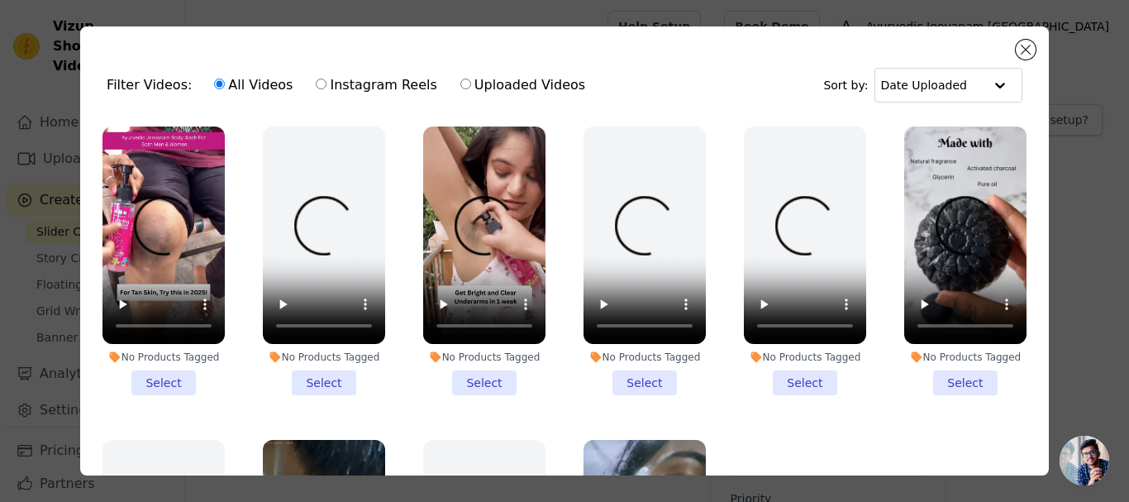
click at [0, 0] on input "No Products Tagged Select" at bounding box center [0, 0] width 0 height 0
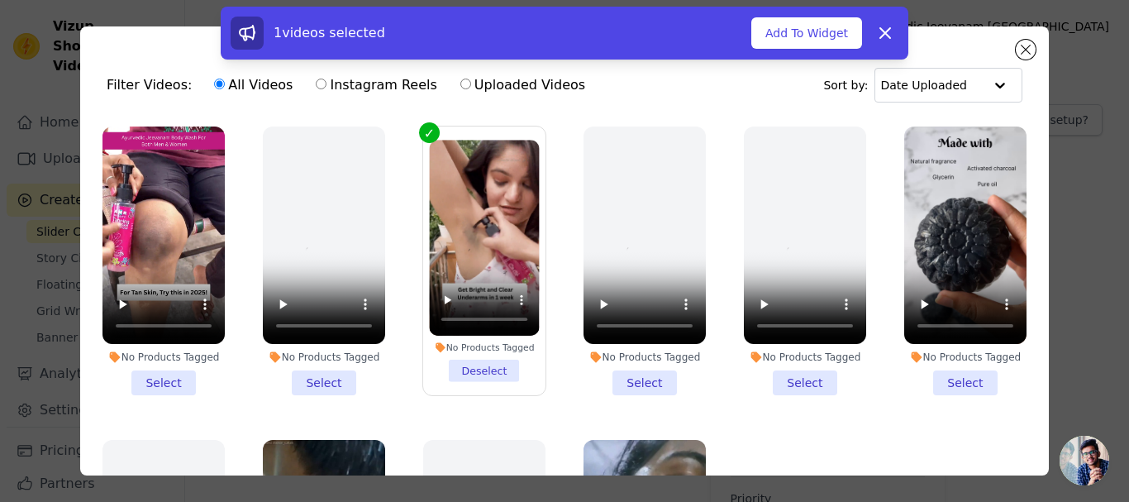
click at [968, 376] on li "No Products Tagged Select" at bounding box center [965, 260] width 122 height 269
click at [0, 0] on input "No Products Tagged Select" at bounding box center [0, 0] width 0 height 0
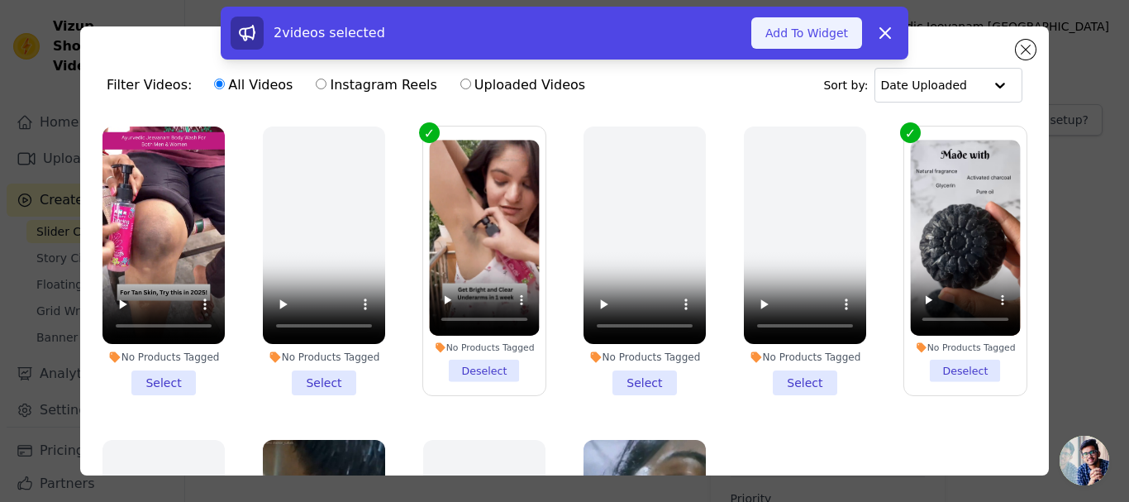
click at [816, 38] on button "Add To Widget" at bounding box center [806, 32] width 111 height 31
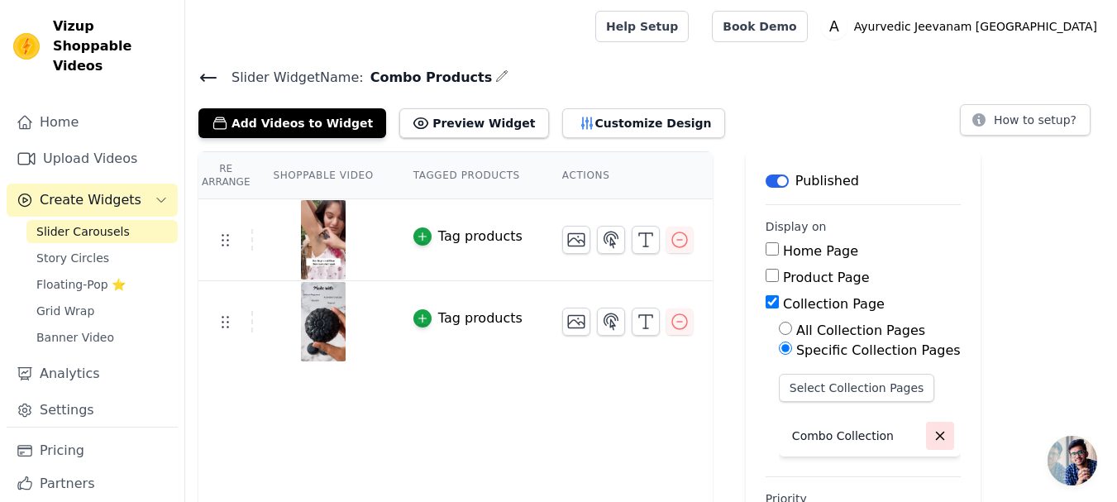
click at [936, 432] on icon "button" at bounding box center [939, 435] width 7 height 7
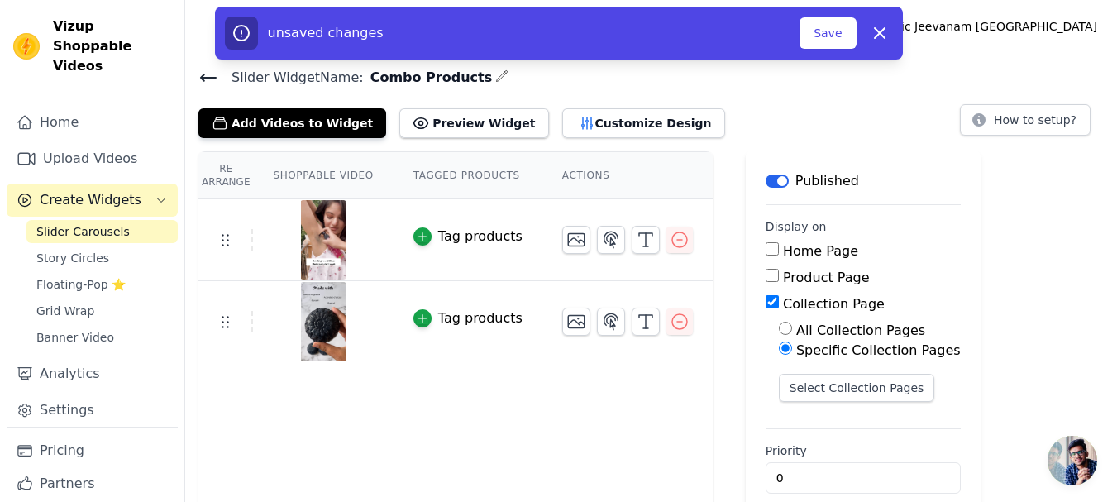
click at [765, 299] on input "Collection Page" at bounding box center [771, 301] width 13 height 13
checkbox input "false"
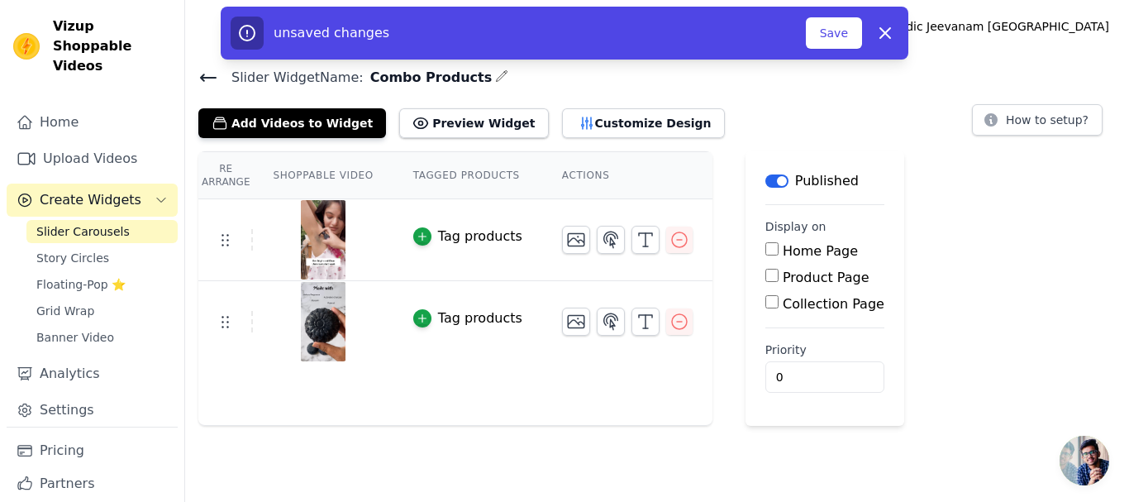
click at [765, 277] on input "Product Page" at bounding box center [771, 275] width 13 height 13
checkbox input "true"
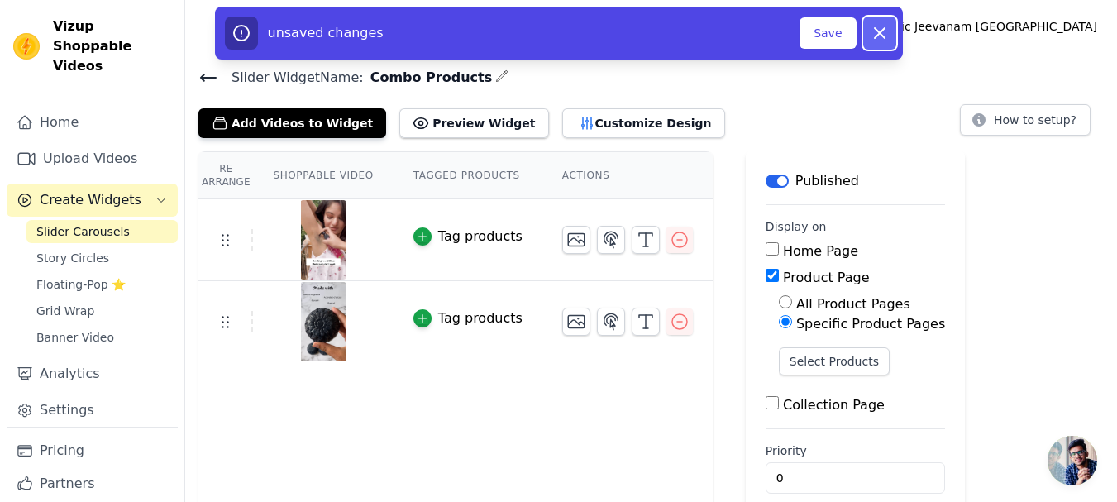
click at [876, 36] on icon "button" at bounding box center [880, 33] width 10 height 10
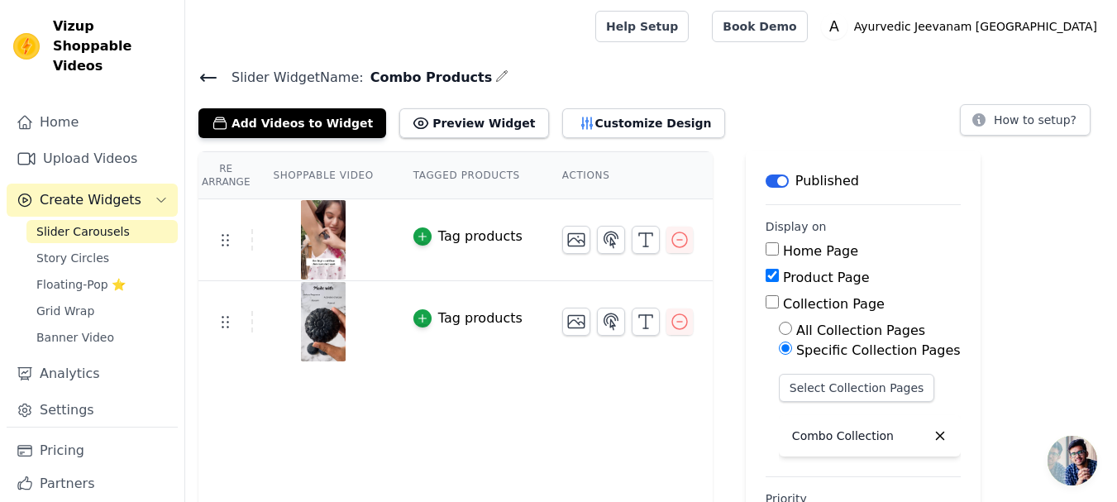
click at [765, 300] on input "Collection Page" at bounding box center [771, 301] width 13 height 13
checkbox input "false"
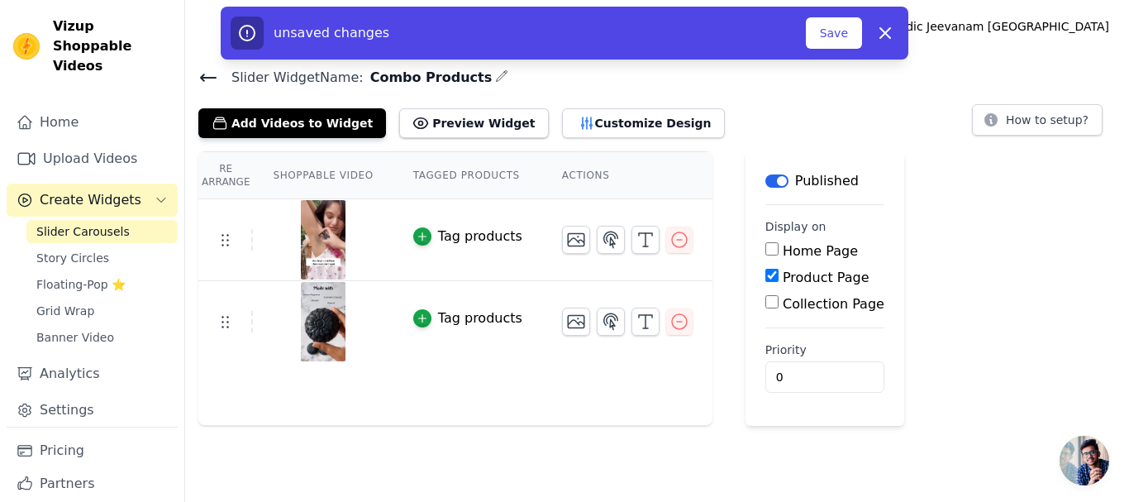
drag, startPoint x: 758, startPoint y: 178, endPoint x: 776, endPoint y: 202, distance: 30.1
click at [765, 179] on button "Label" at bounding box center [776, 180] width 23 height 13
click at [765, 279] on input "Product Page" at bounding box center [771, 275] width 13 height 13
checkbox input "true"
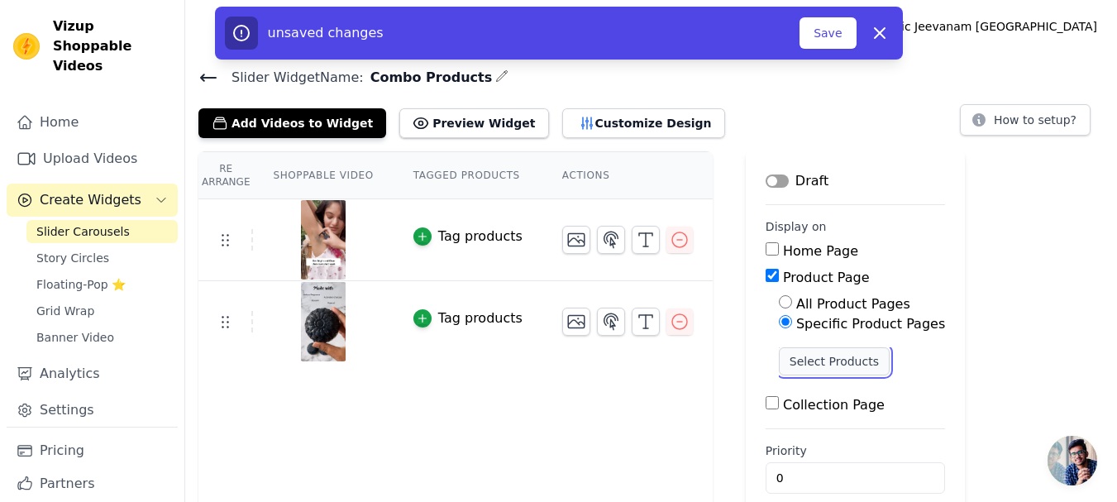
click at [794, 362] on button "Select Products" at bounding box center [834, 361] width 111 height 28
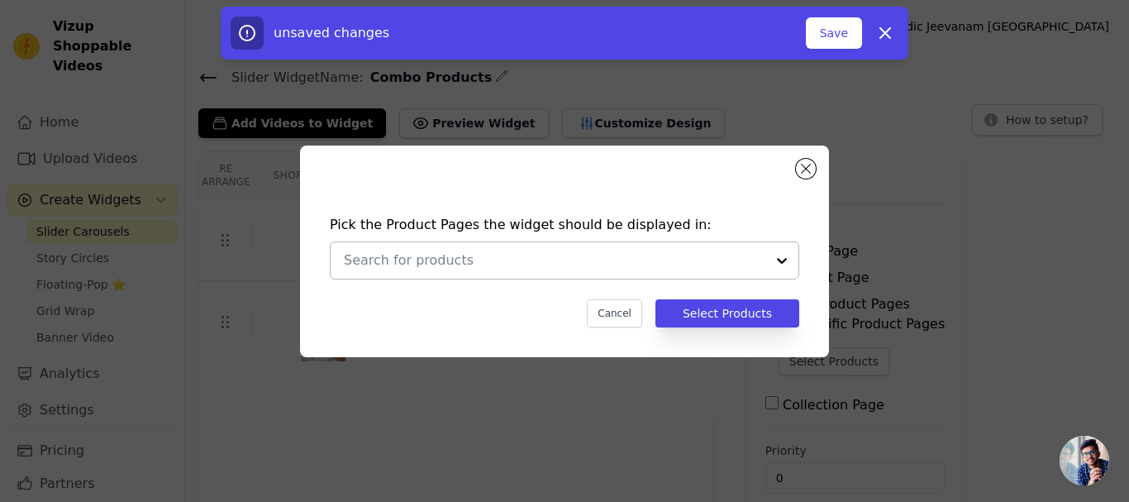
click at [651, 251] on input "text" at bounding box center [555, 260] width 422 height 20
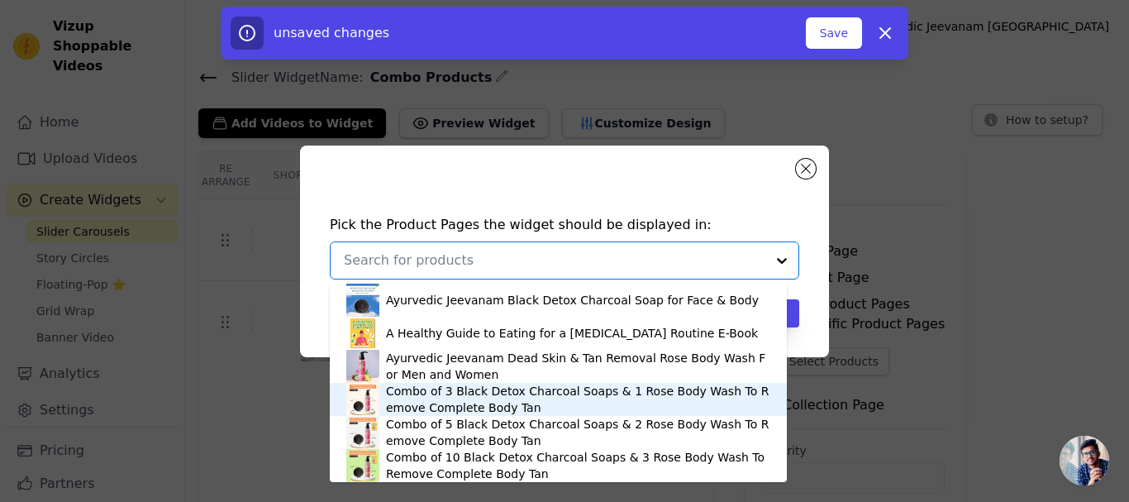
click at [470, 397] on div "Combo of 3 Black Detox Charcoal Soaps & 1 Rose Body Wash To Remove Complete Bod…" at bounding box center [578, 399] width 384 height 33
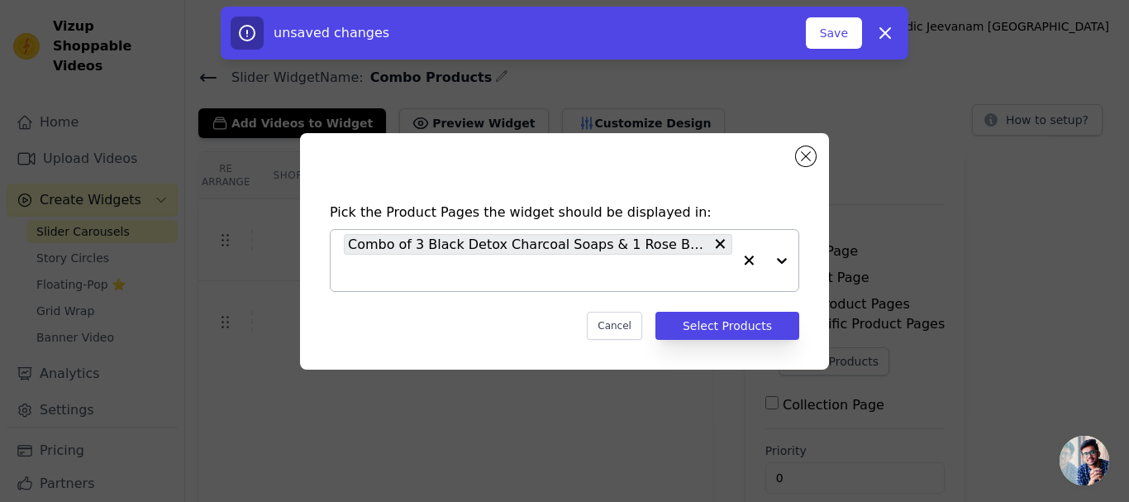
click at [555, 283] on div "Combo of 3 Black Detox Charcoal Soaps & 1 Rose Body Wash To Remove Complete Bod…" at bounding box center [538, 260] width 389 height 61
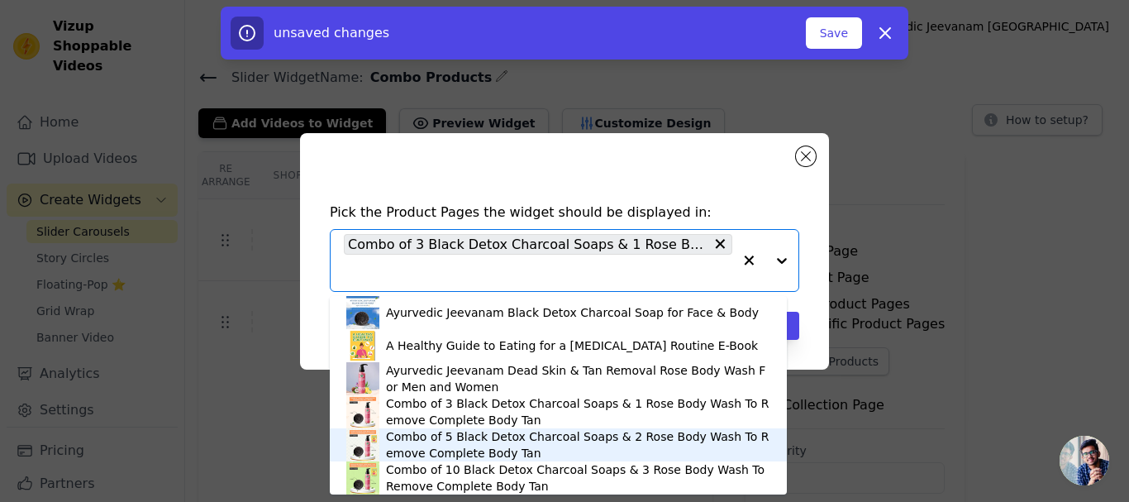
click at [460, 444] on div "Combo of 5 Black Detox Charcoal Soaps & 2 Rose Body Wash To Remove Complete Bod…" at bounding box center [578, 444] width 384 height 33
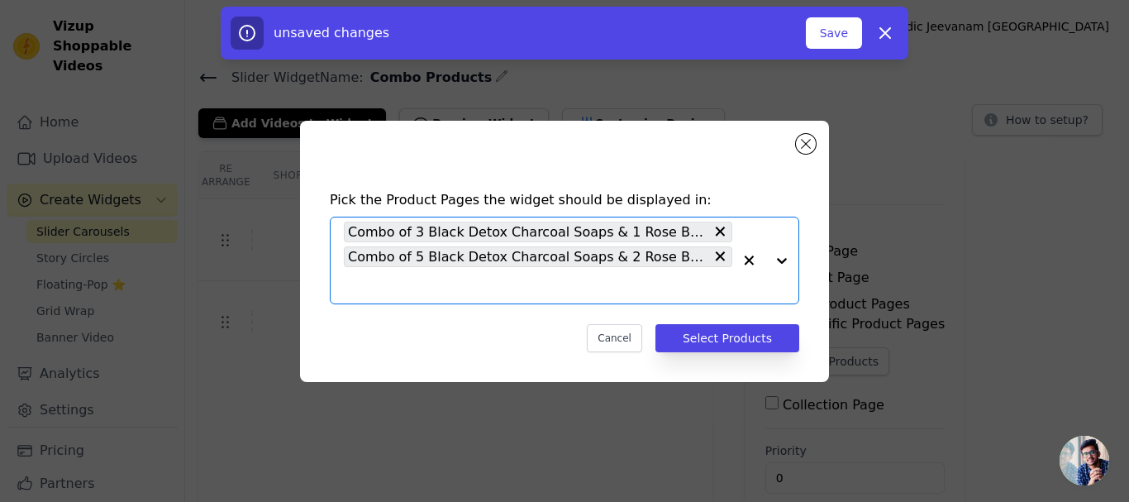
click at [440, 288] on input "text" at bounding box center [538, 285] width 389 height 20
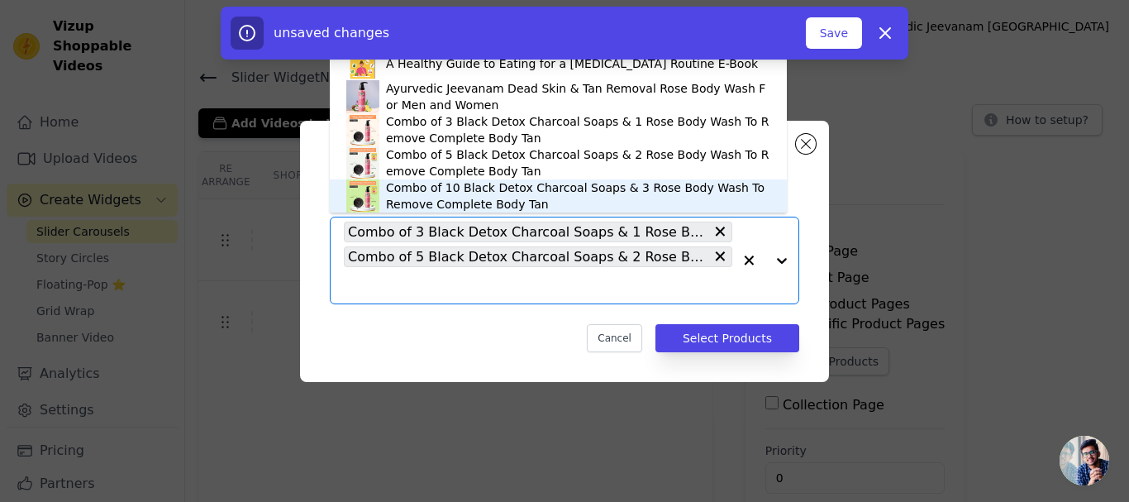
click at [460, 190] on div "Combo of 10 Black Detox Charcoal Soaps & 3 Rose Body Wash To Remove Complete Bo…" at bounding box center [578, 195] width 384 height 33
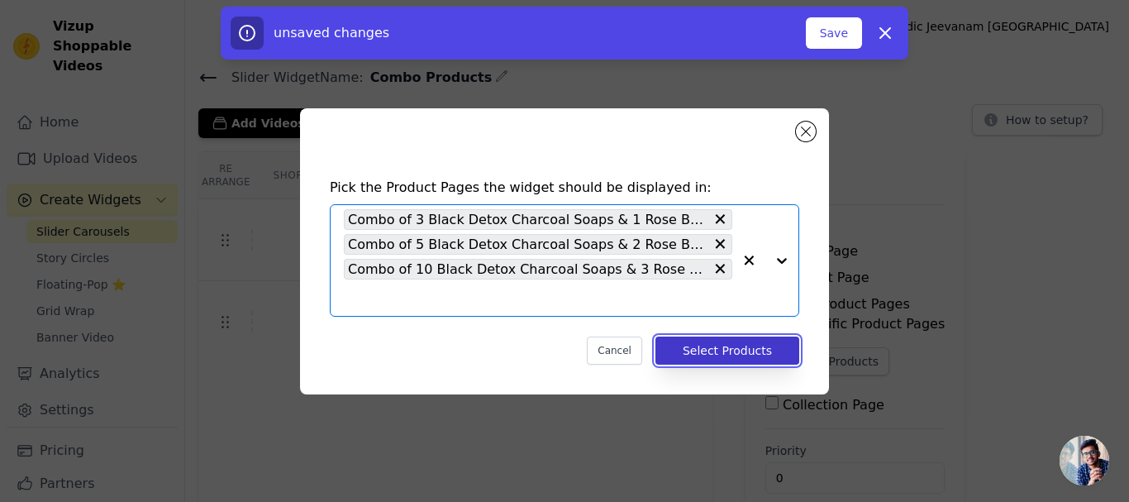
click at [743, 354] on button "Select Products" at bounding box center [727, 350] width 144 height 28
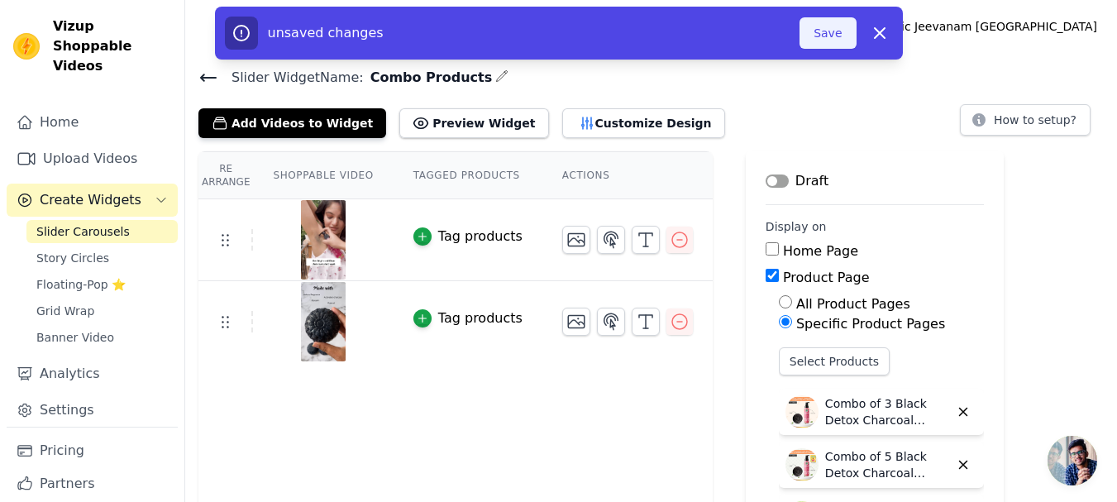
click at [818, 38] on button "Save" at bounding box center [827, 32] width 56 height 31
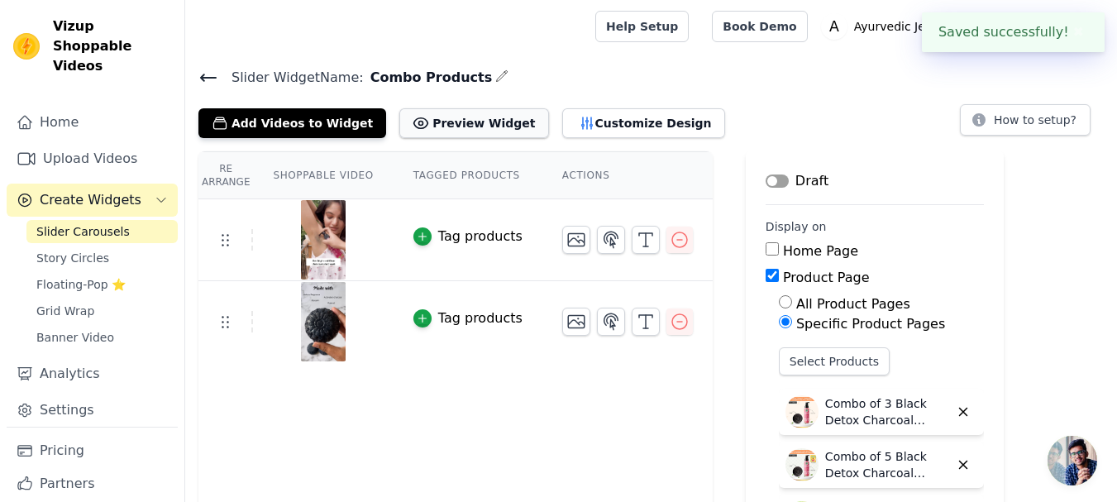
click at [469, 127] on button "Preview Widget" at bounding box center [473, 123] width 149 height 30
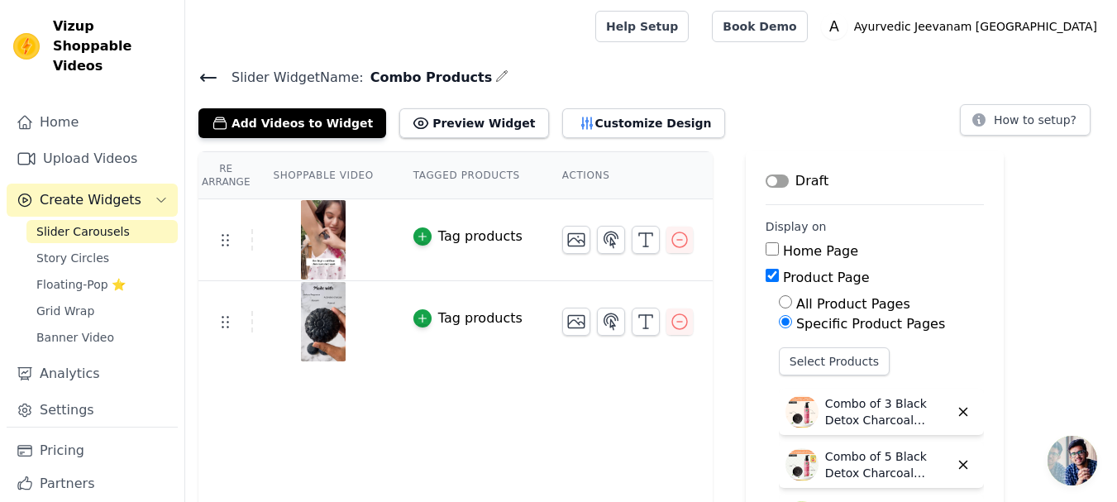
click at [206, 76] on icon at bounding box center [208, 77] width 15 height 7
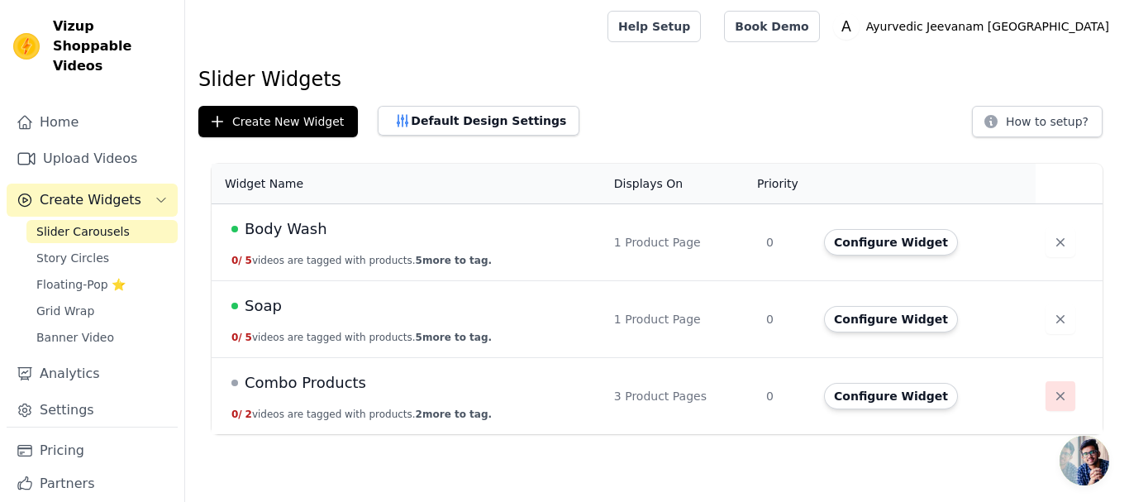
click at [1052, 396] on icon "button" at bounding box center [1060, 396] width 17 height 17
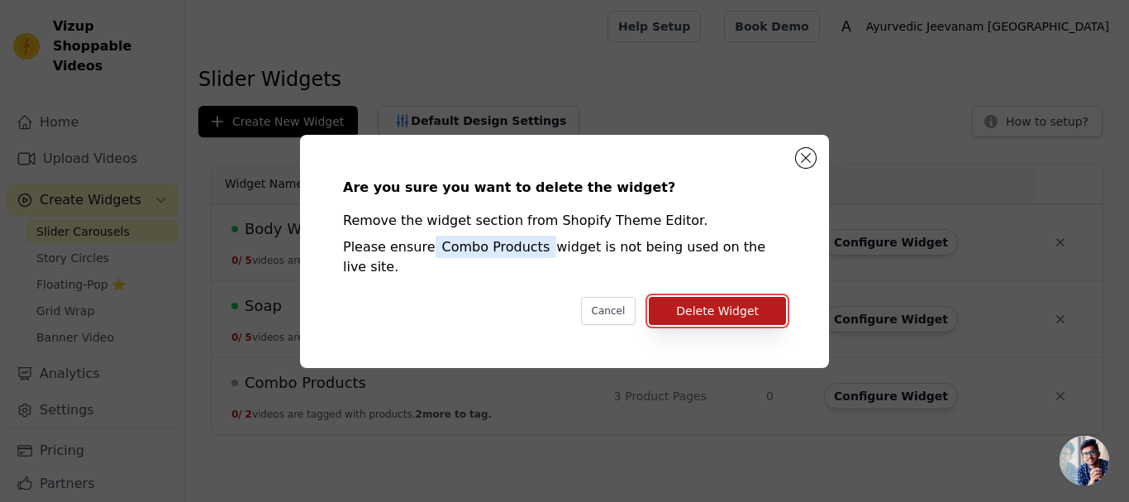
click at [696, 301] on button "Delete Widget" at bounding box center [717, 311] width 137 height 28
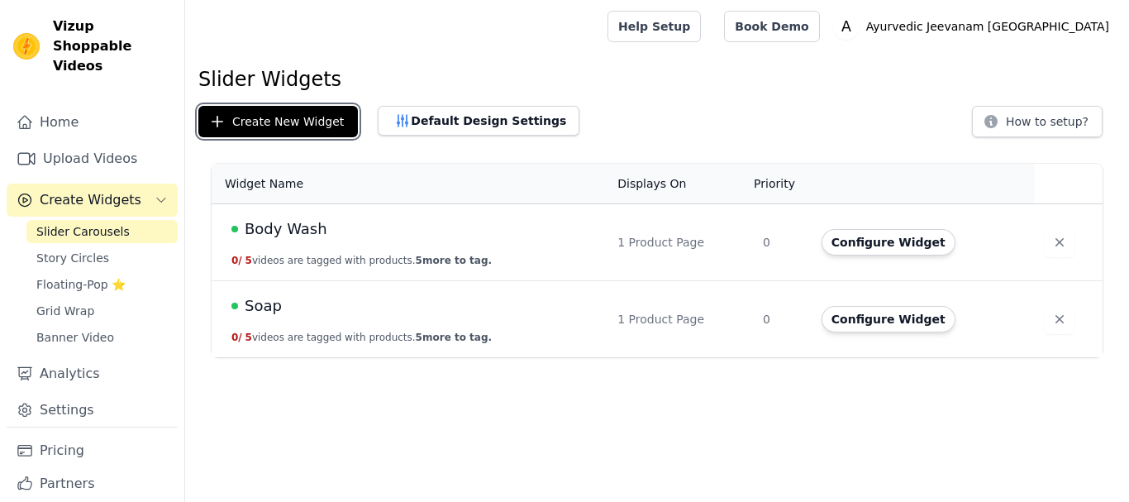
click at [279, 122] on button "Create New Widget" at bounding box center [278, 121] width 160 height 31
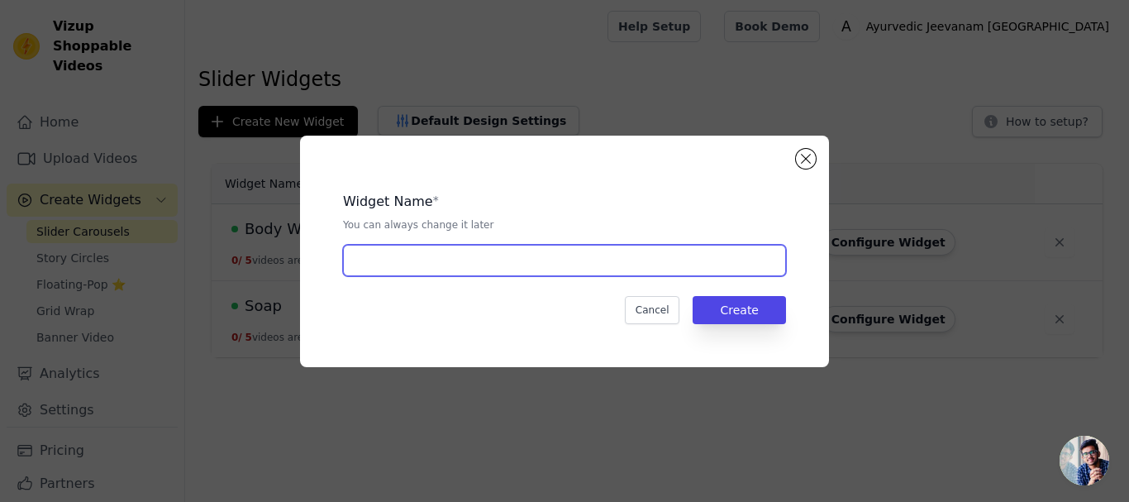
click at [441, 250] on input "text" at bounding box center [564, 260] width 443 height 31
type input "3 Soaps Combo"
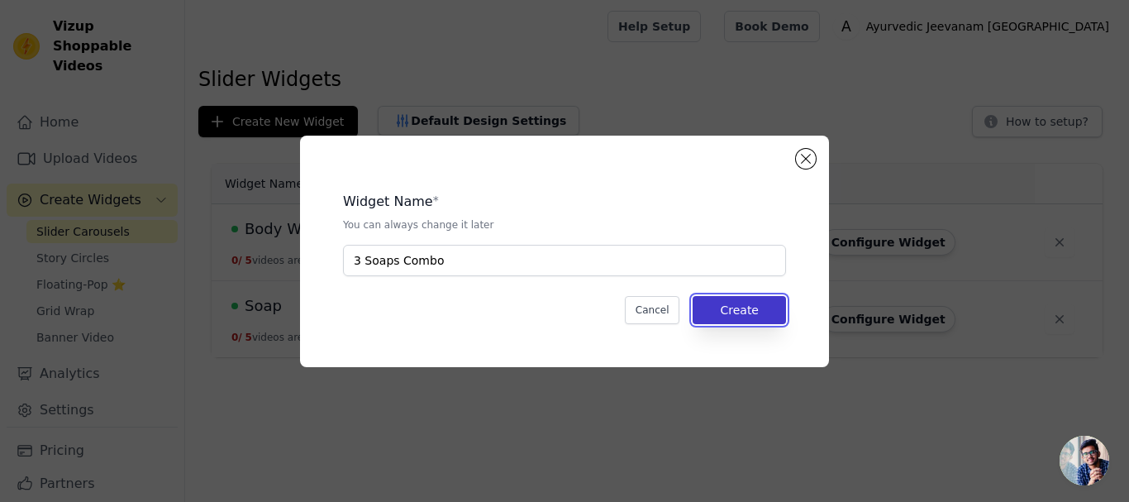
click at [718, 312] on button "Create" at bounding box center [739, 310] width 93 height 28
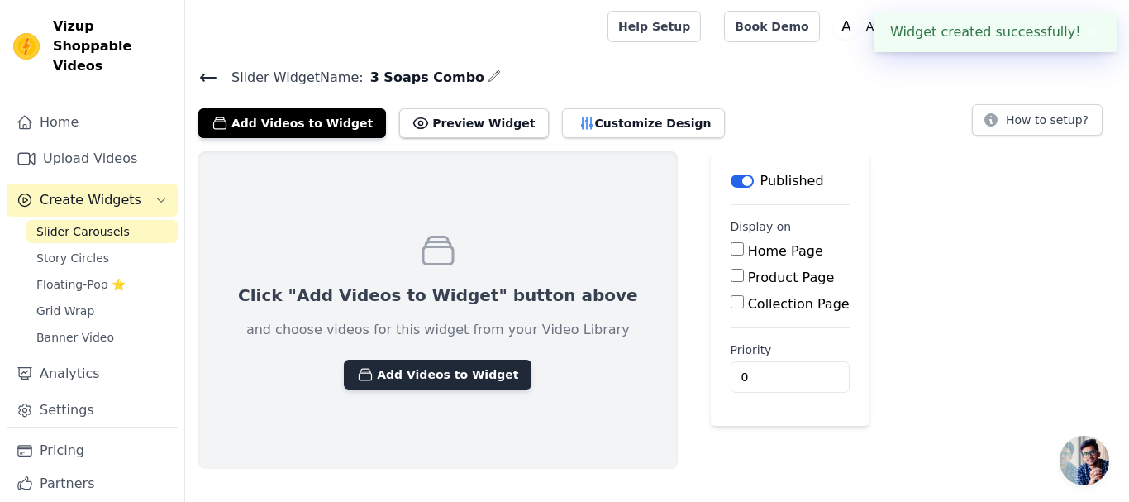
click at [389, 382] on button "Add Videos to Widget" at bounding box center [438, 375] width 188 height 30
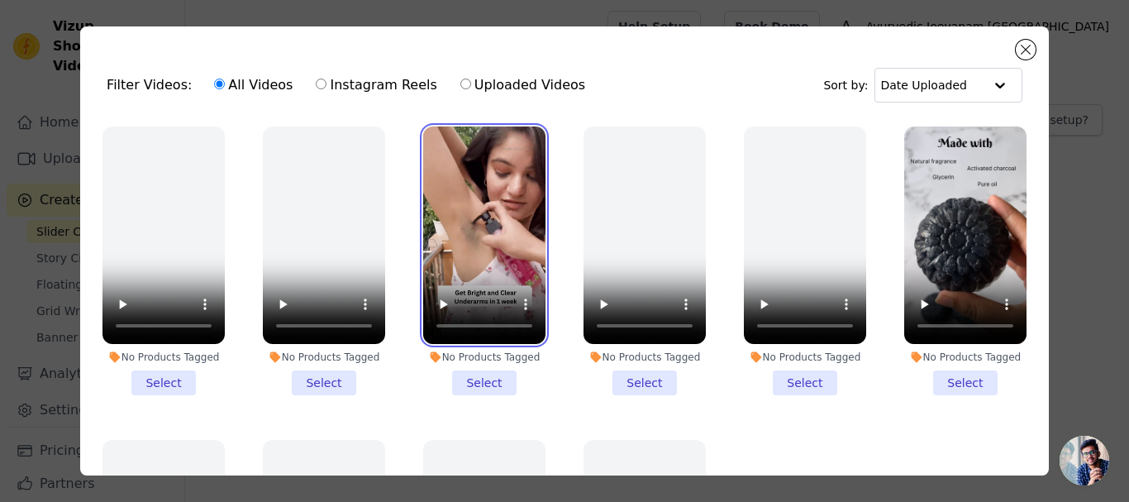
click at [465, 245] on video at bounding box center [484, 234] width 122 height 217
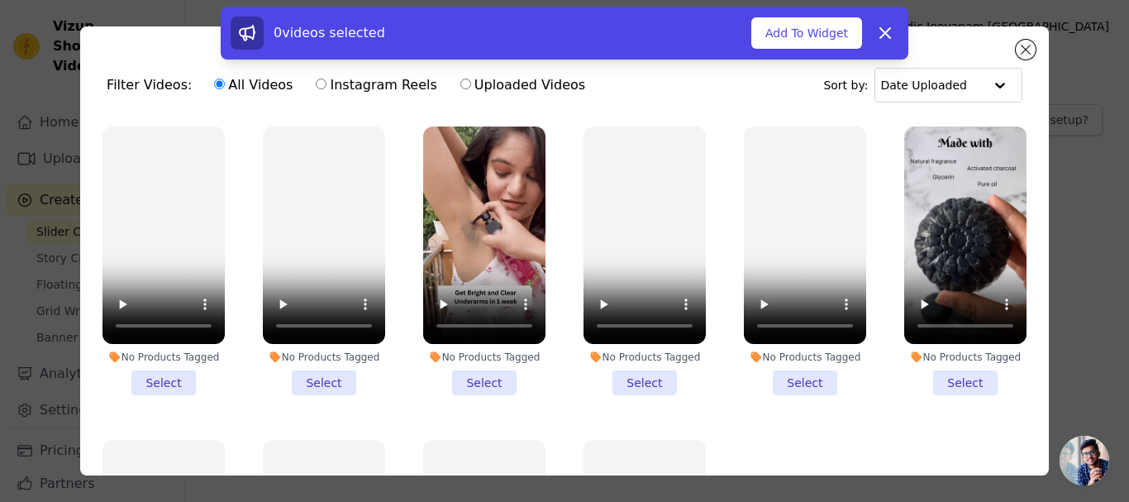
click at [489, 383] on li "No Products Tagged Select" at bounding box center [484, 260] width 122 height 269
click at [0, 0] on input "No Products Tagged Select" at bounding box center [0, 0] width 0 height 0
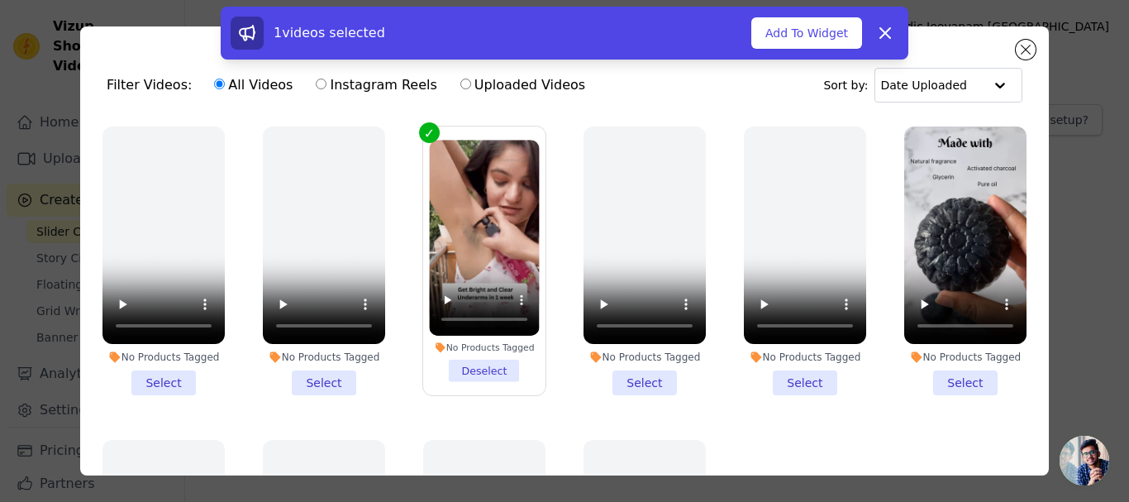
click at [957, 384] on li "No Products Tagged Select" at bounding box center [965, 260] width 122 height 269
click at [0, 0] on input "No Products Tagged Select" at bounding box center [0, 0] width 0 height 0
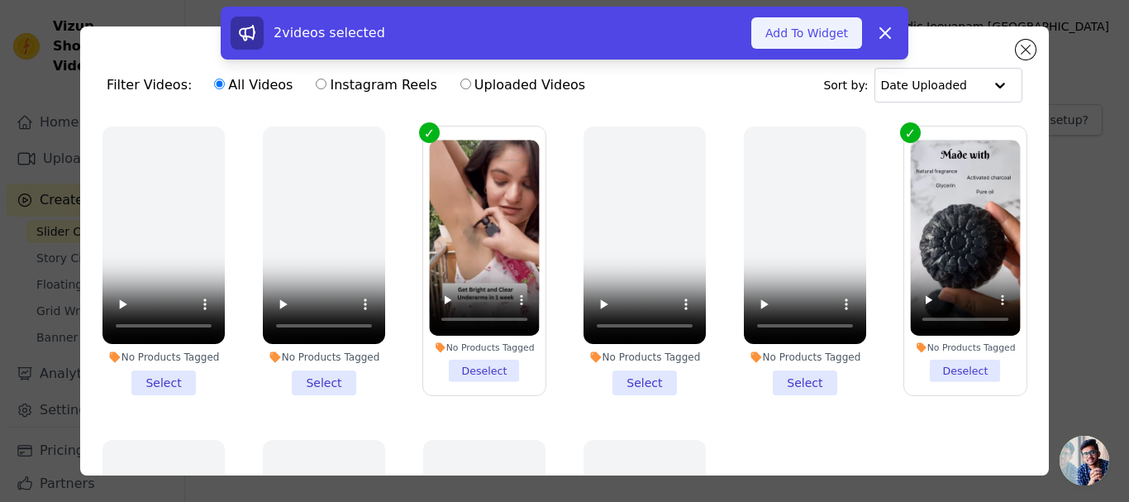
click at [810, 35] on button "Add To Widget" at bounding box center [806, 32] width 111 height 31
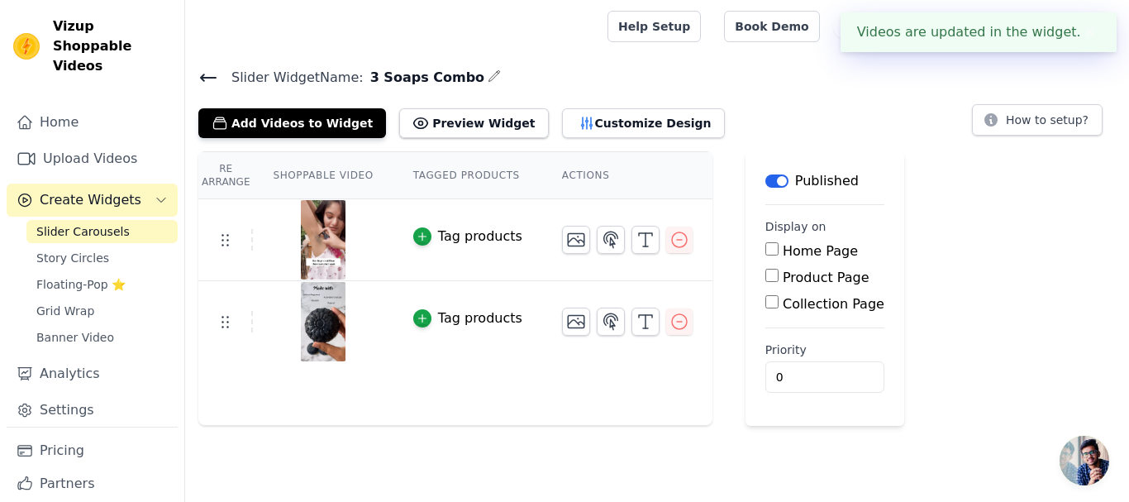
click at [765, 274] on input "Product Page" at bounding box center [771, 275] width 13 height 13
checkbox input "true"
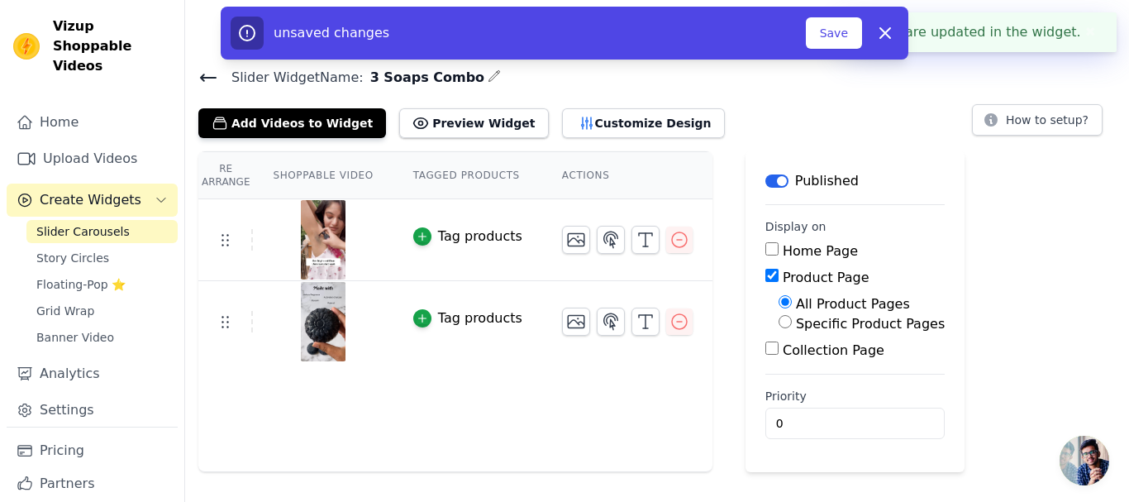
click at [779, 325] on input "Specific Product Pages" at bounding box center [785, 321] width 13 height 13
radio input "true"
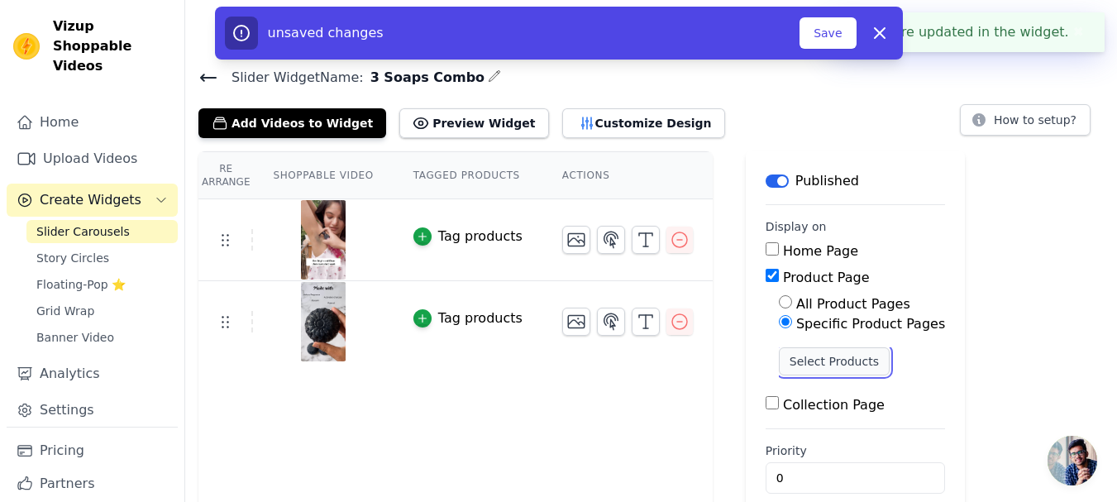
click at [789, 367] on button "Select Products" at bounding box center [834, 361] width 111 height 28
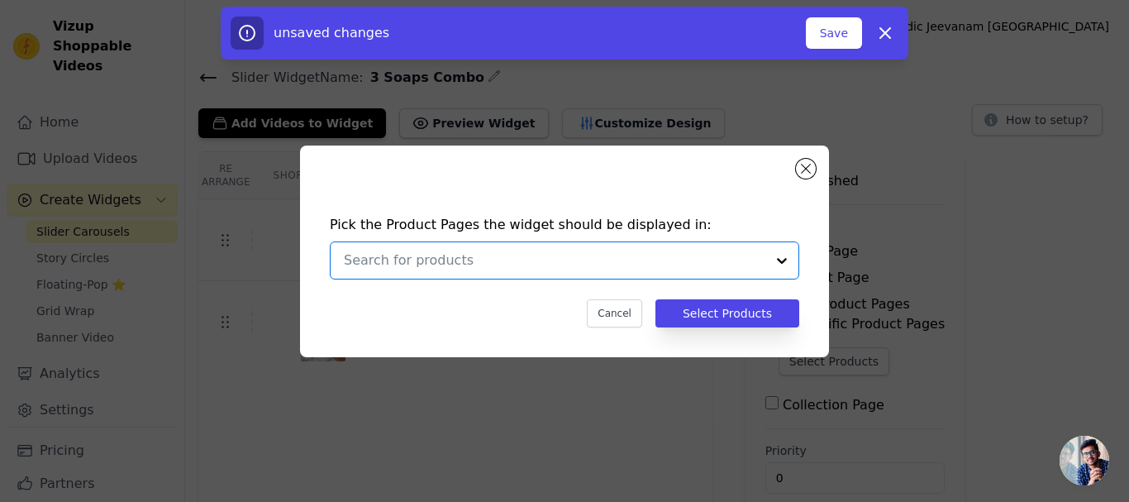
click at [450, 268] on input "text" at bounding box center [555, 260] width 422 height 20
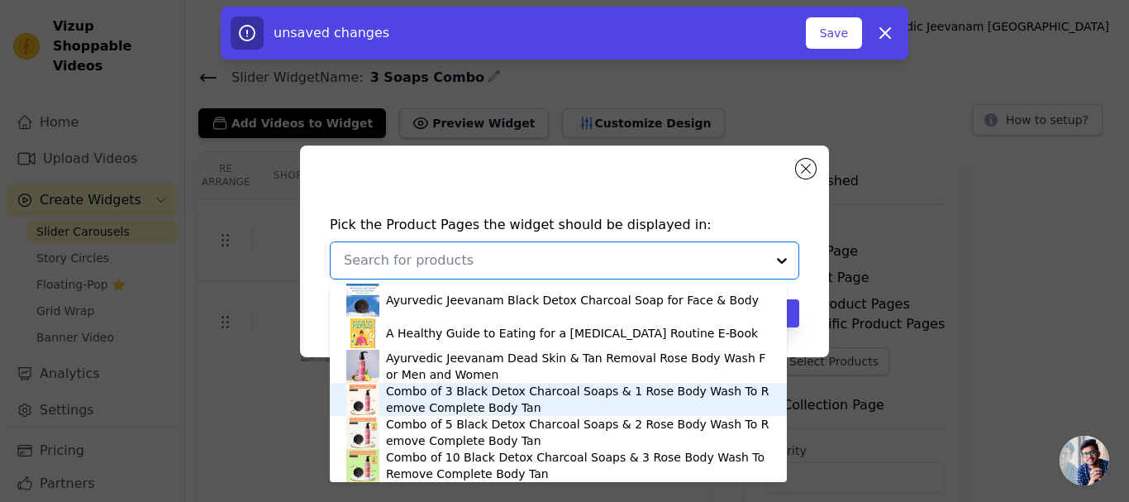
click at [437, 399] on div "Combo of 3 Black Detox Charcoal Soaps & 1 Rose Body Wash To Remove Complete Bod…" at bounding box center [578, 399] width 384 height 33
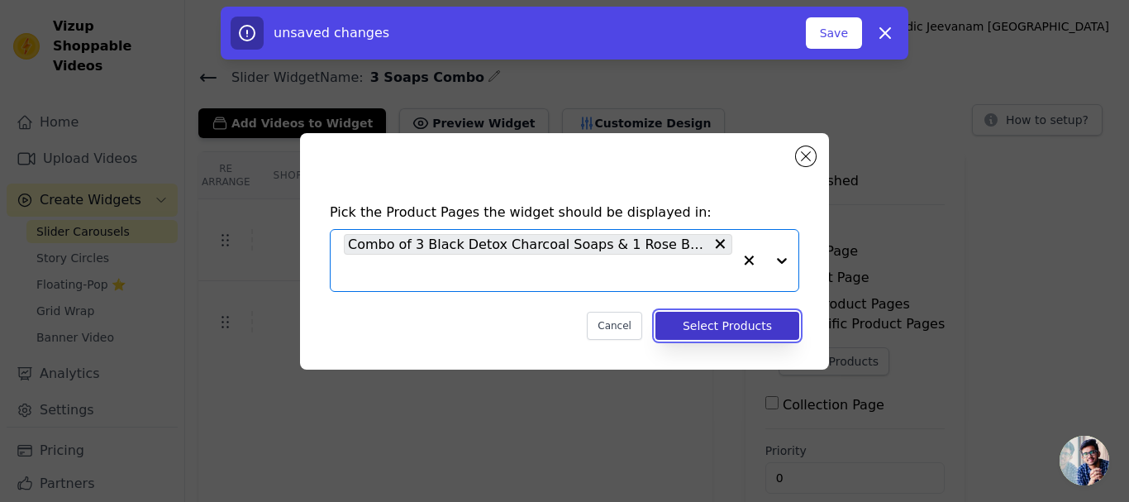
click at [727, 331] on button "Select Products" at bounding box center [727, 326] width 144 height 28
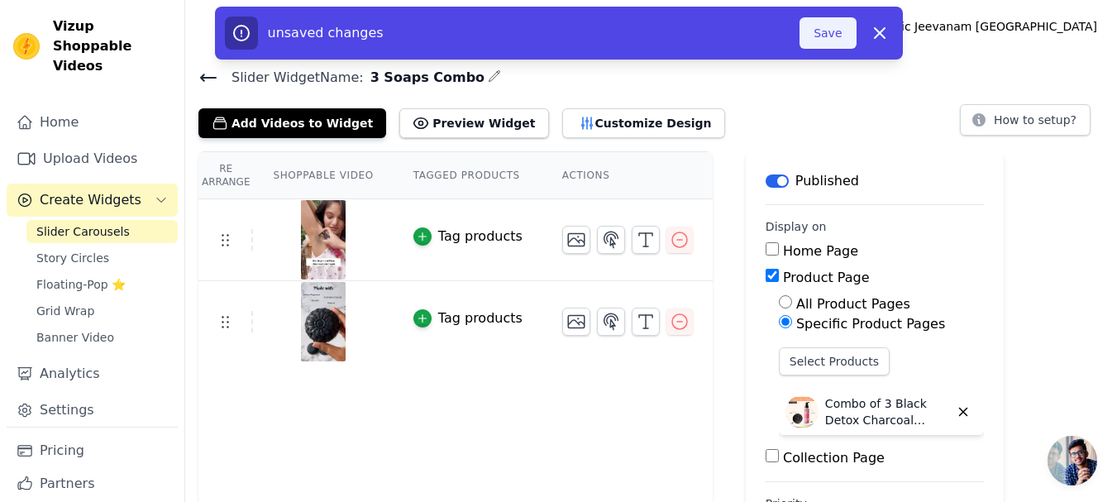
click at [814, 24] on button "Save" at bounding box center [827, 32] width 56 height 31
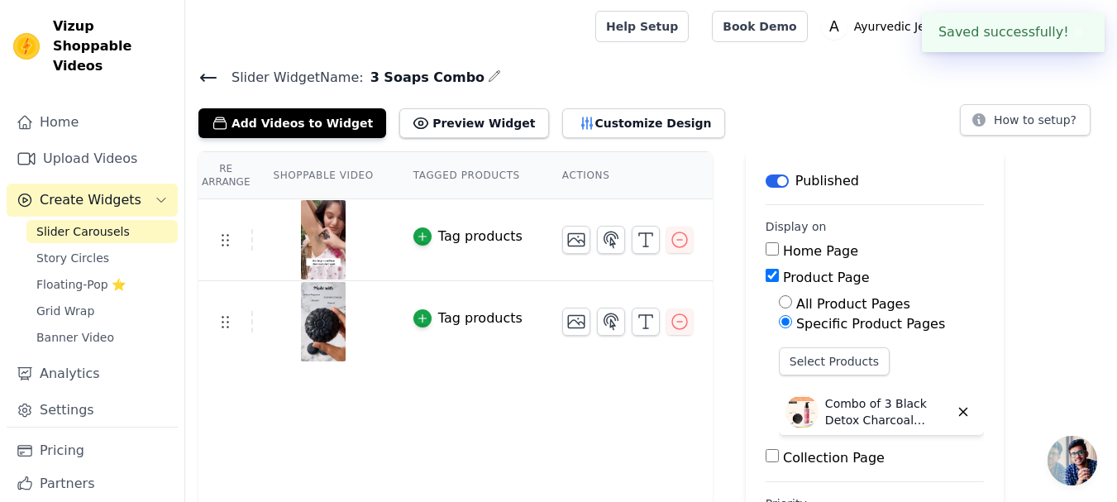
click at [207, 79] on icon at bounding box center [208, 78] width 20 height 20
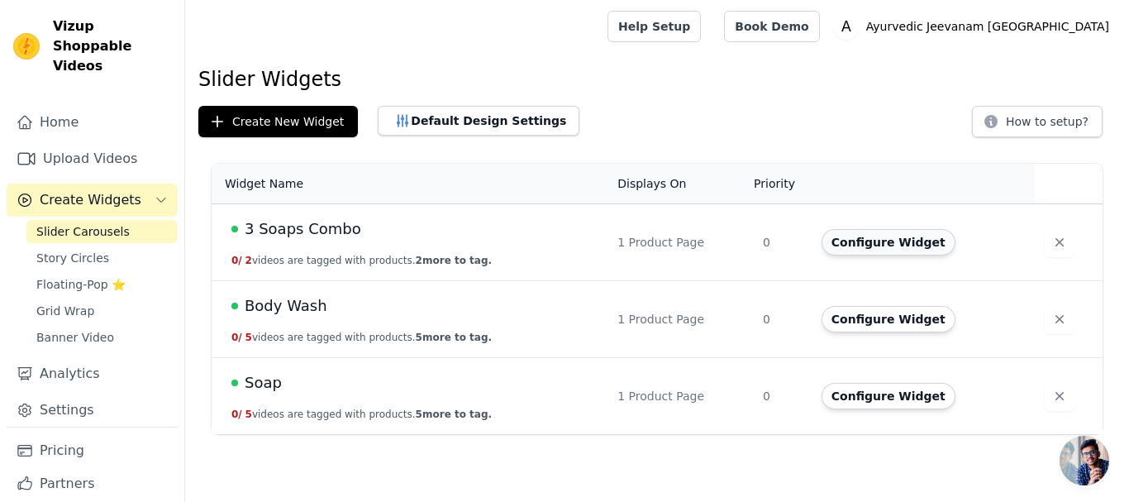
click at [879, 242] on button "Configure Widget" at bounding box center [889, 242] width 134 height 26
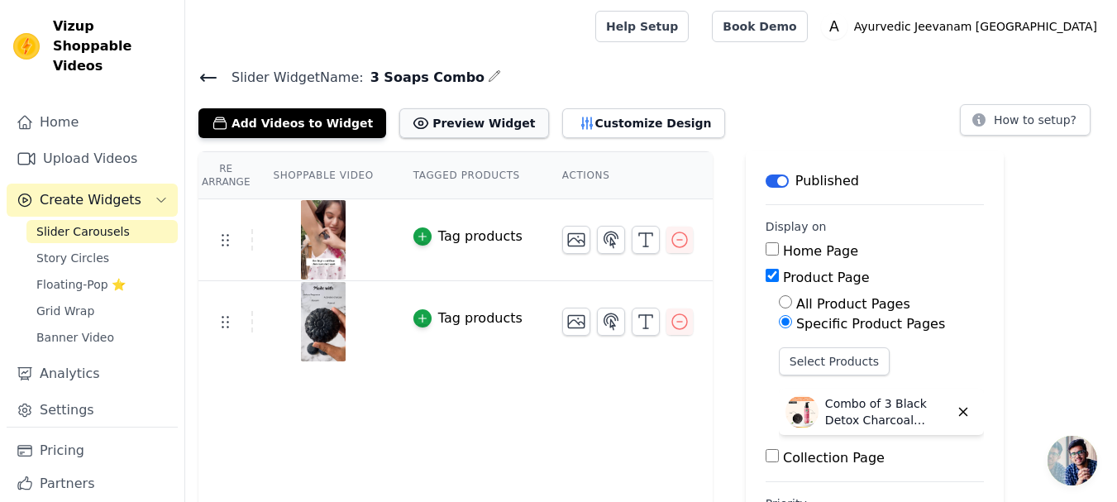
click at [444, 120] on button "Preview Widget" at bounding box center [473, 123] width 149 height 30
click at [210, 79] on icon at bounding box center [208, 78] width 20 height 20
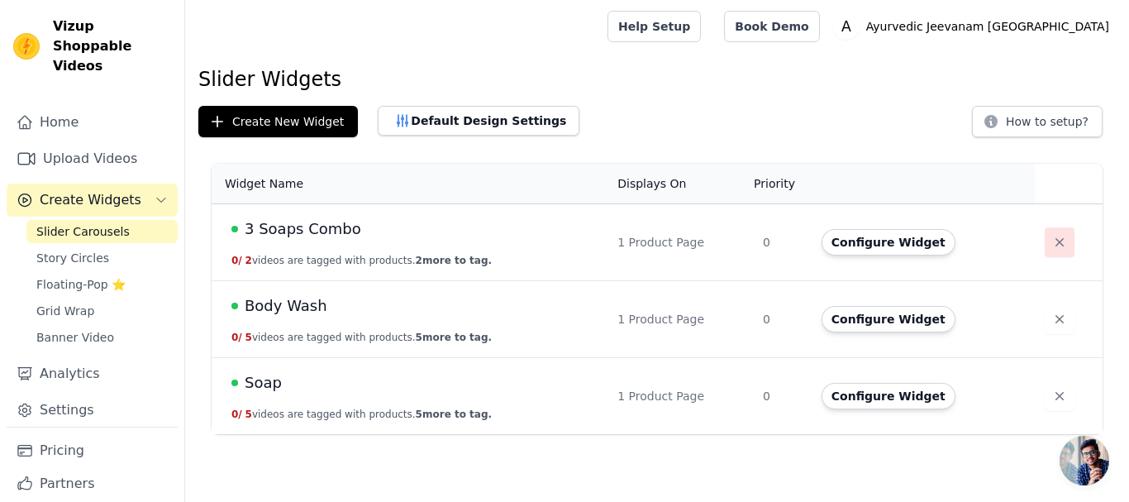
click at [1051, 240] on icon "button" at bounding box center [1059, 242] width 17 height 17
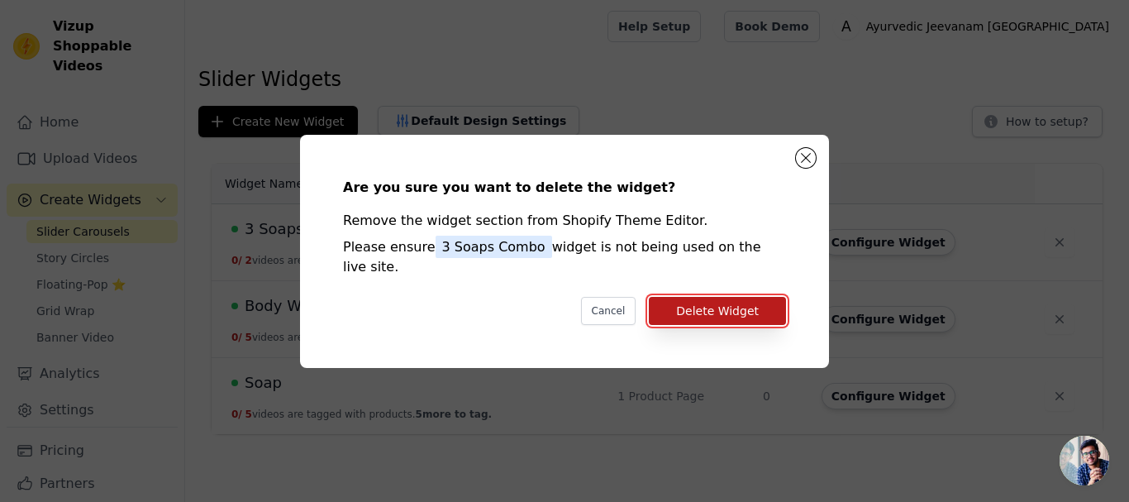
click at [717, 297] on button "Delete Widget" at bounding box center [717, 311] width 137 height 28
